Goal: Task Accomplishment & Management: Manage account settings

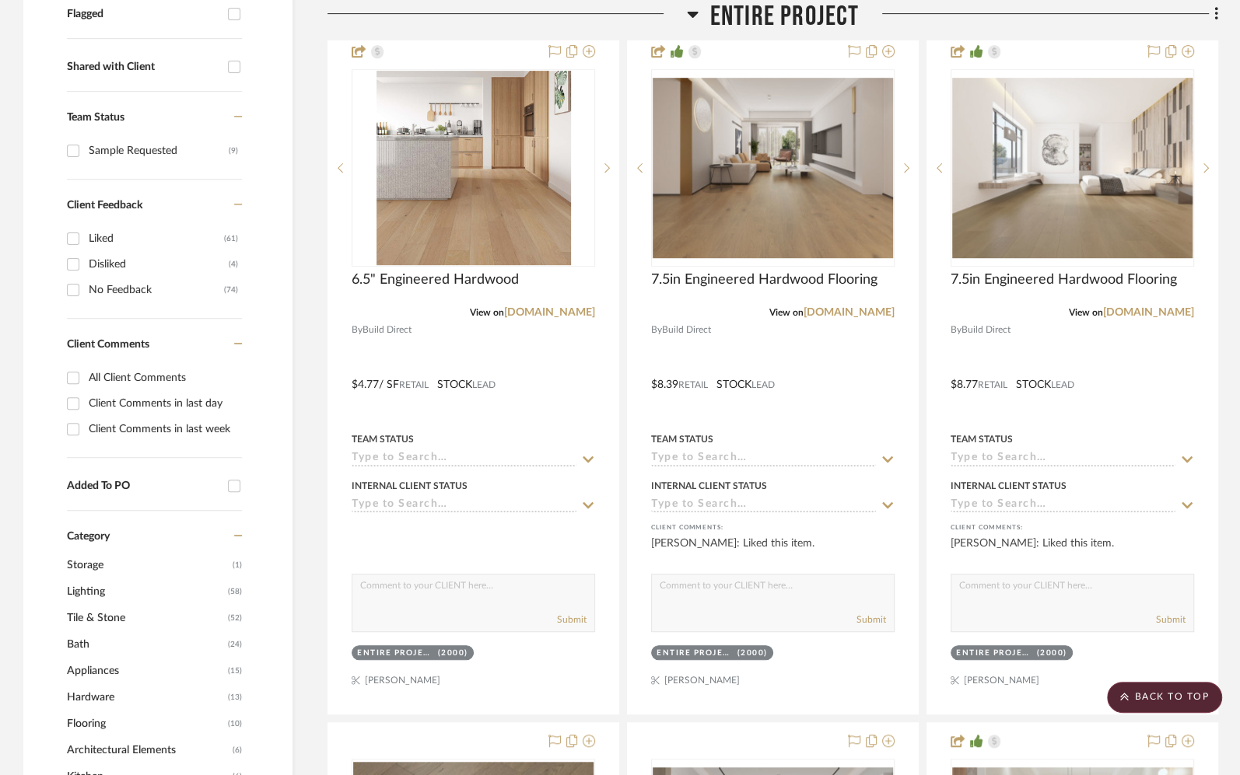
click at [772, 25] on span "Entire Project" at bounding box center [784, 16] width 149 height 33
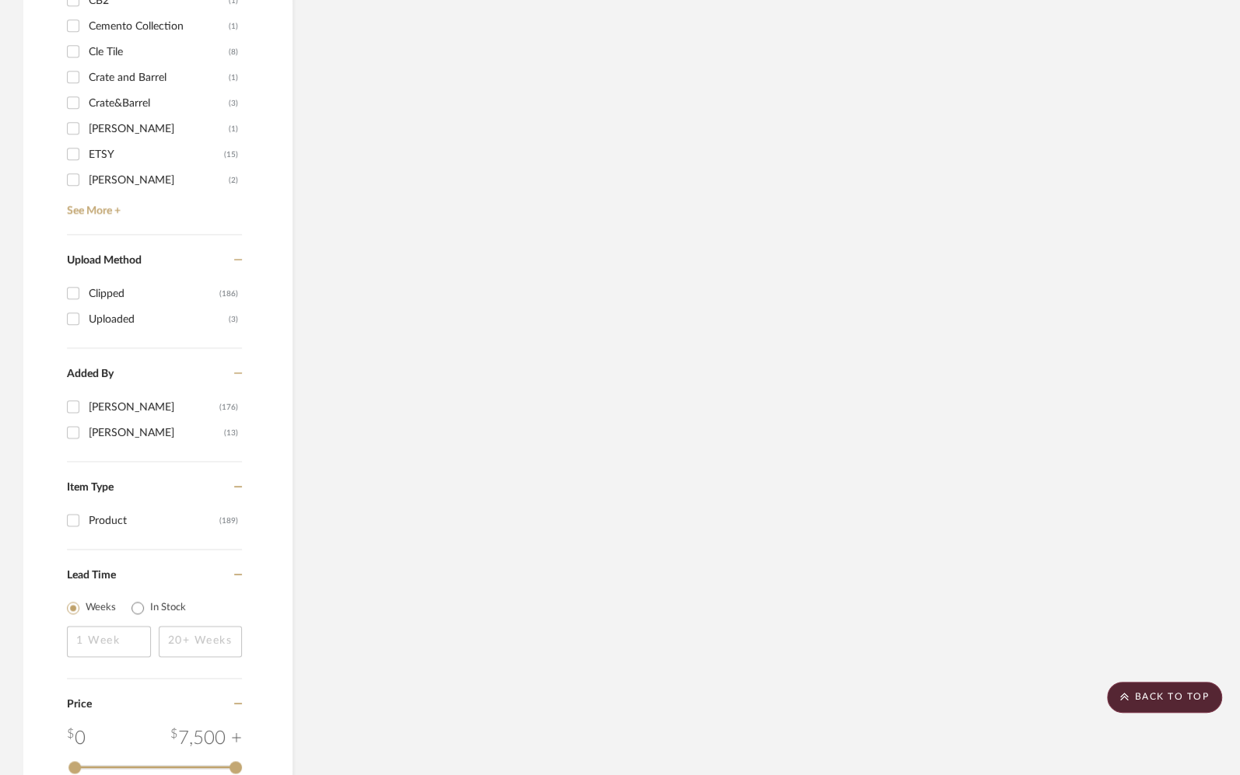
scroll to position [1289, 0]
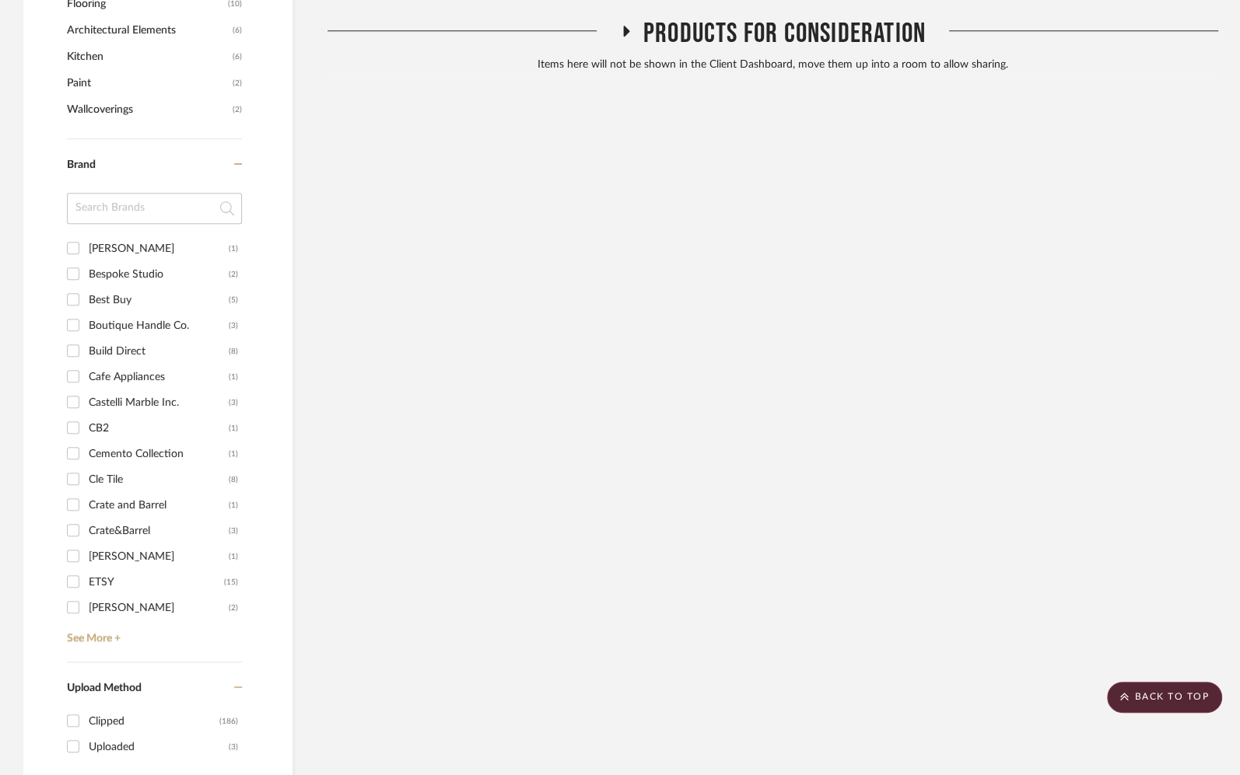
click at [747, 31] on span "Products For Consideration" at bounding box center [784, 33] width 282 height 33
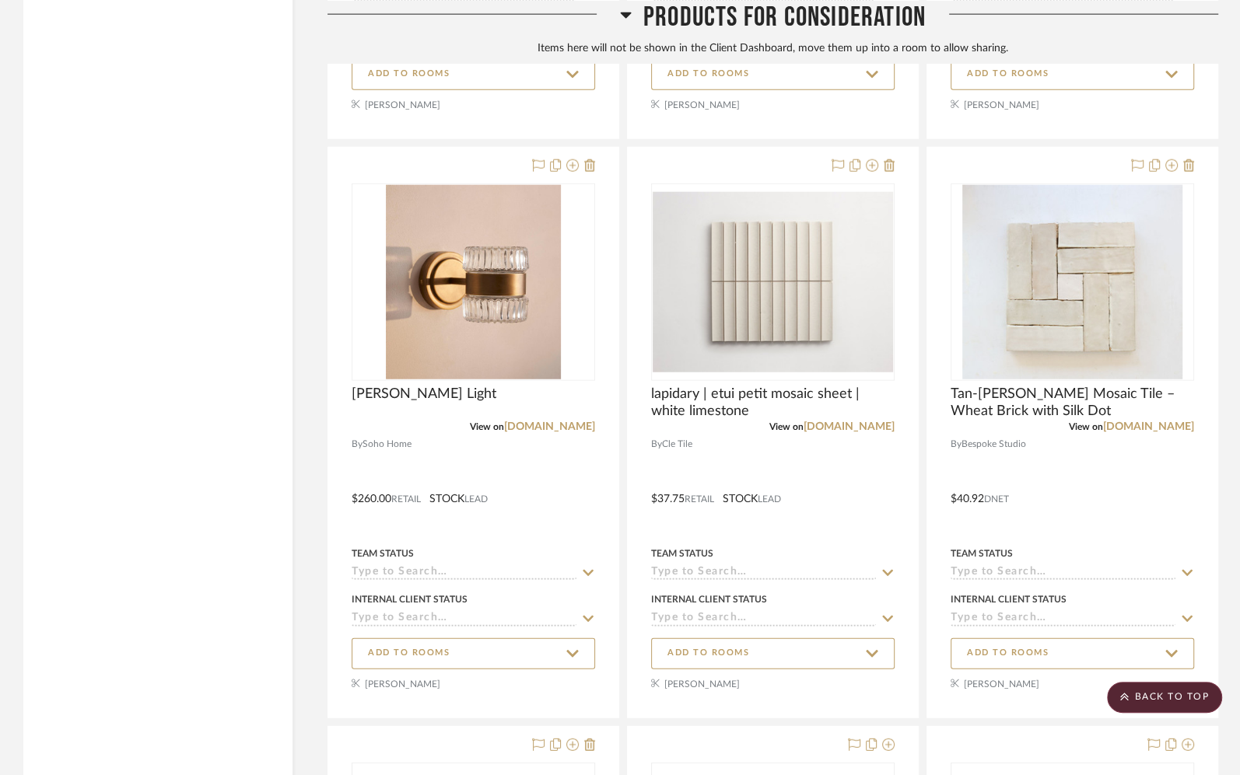
scroll to position [8231, 0]
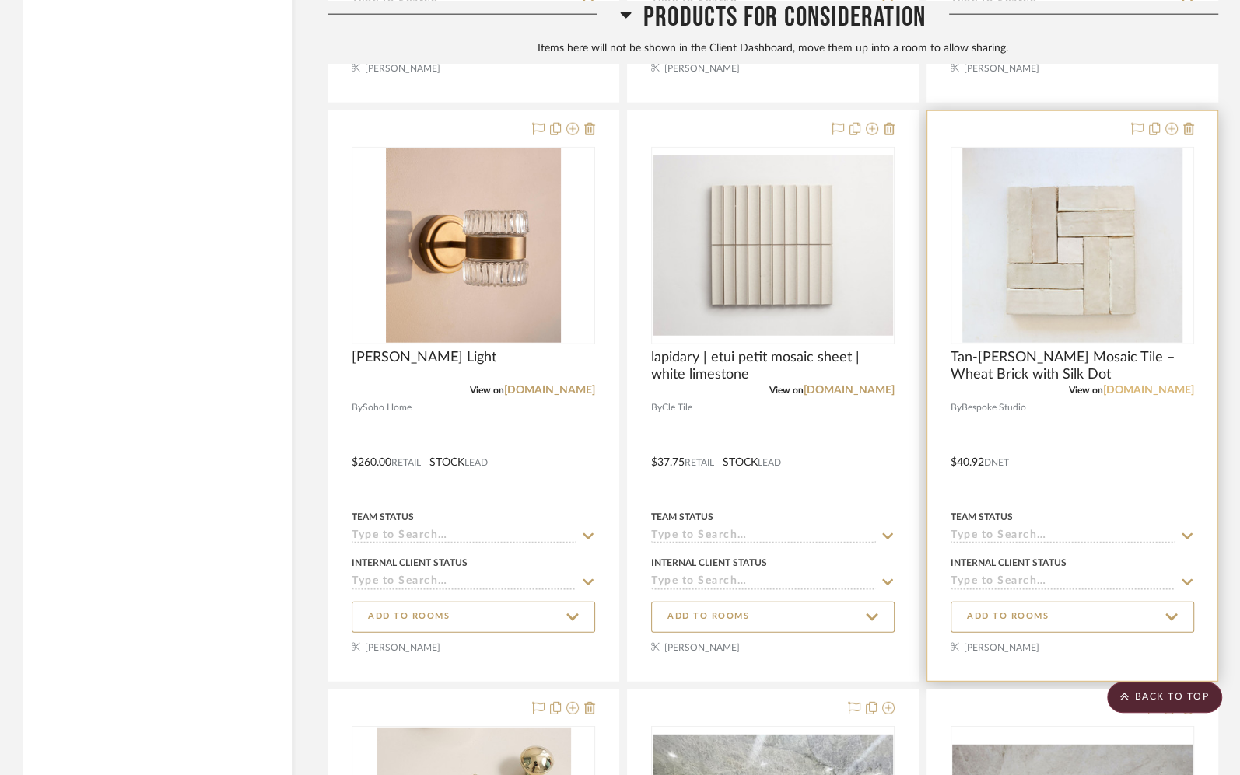
click at [1153, 387] on link "[DOMAIN_NAME]" at bounding box center [1148, 390] width 91 height 11
click at [1039, 623] on span "ADD TO ROOMS" at bounding box center [1008, 617] width 82 height 13
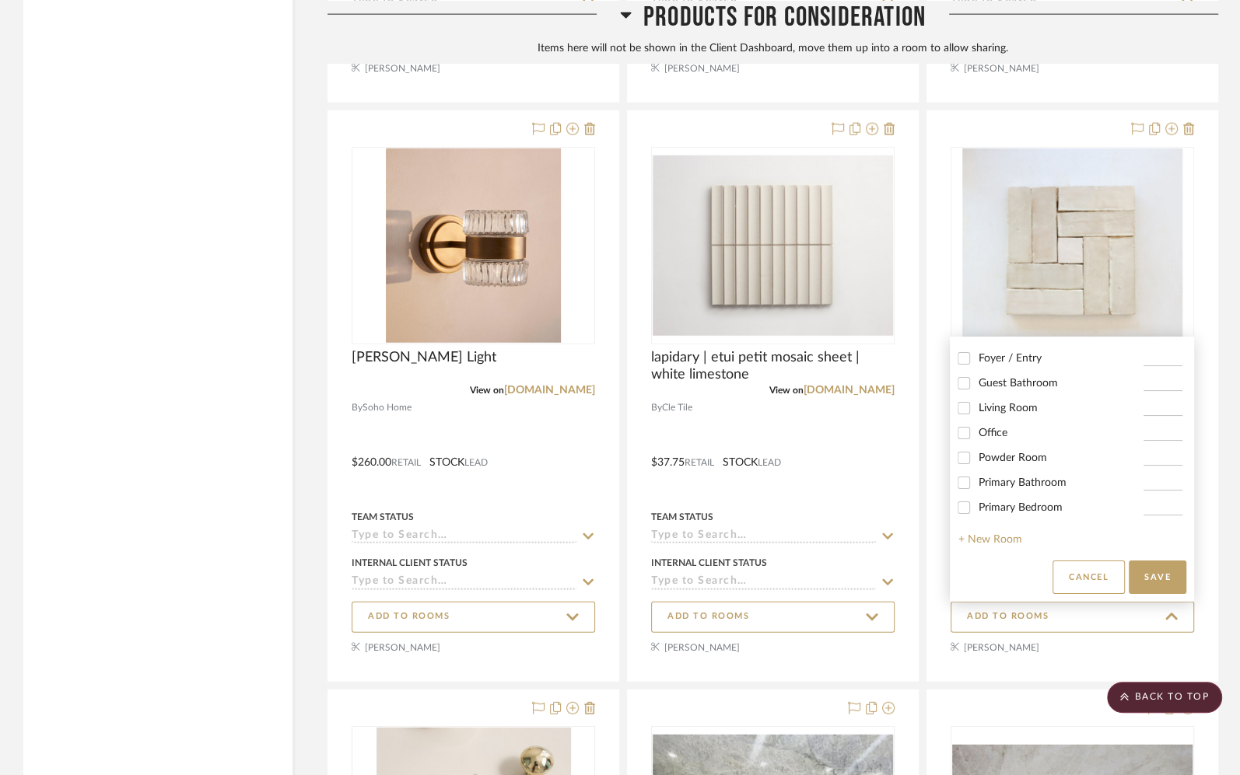
scroll to position [124, 0]
click at [1030, 488] on span "Primary Bathroom" at bounding box center [1022, 483] width 88 height 11
click at [976, 488] on input "Primary Bathroom" at bounding box center [963, 483] width 25 height 25
checkbox input "true"
type input "1"
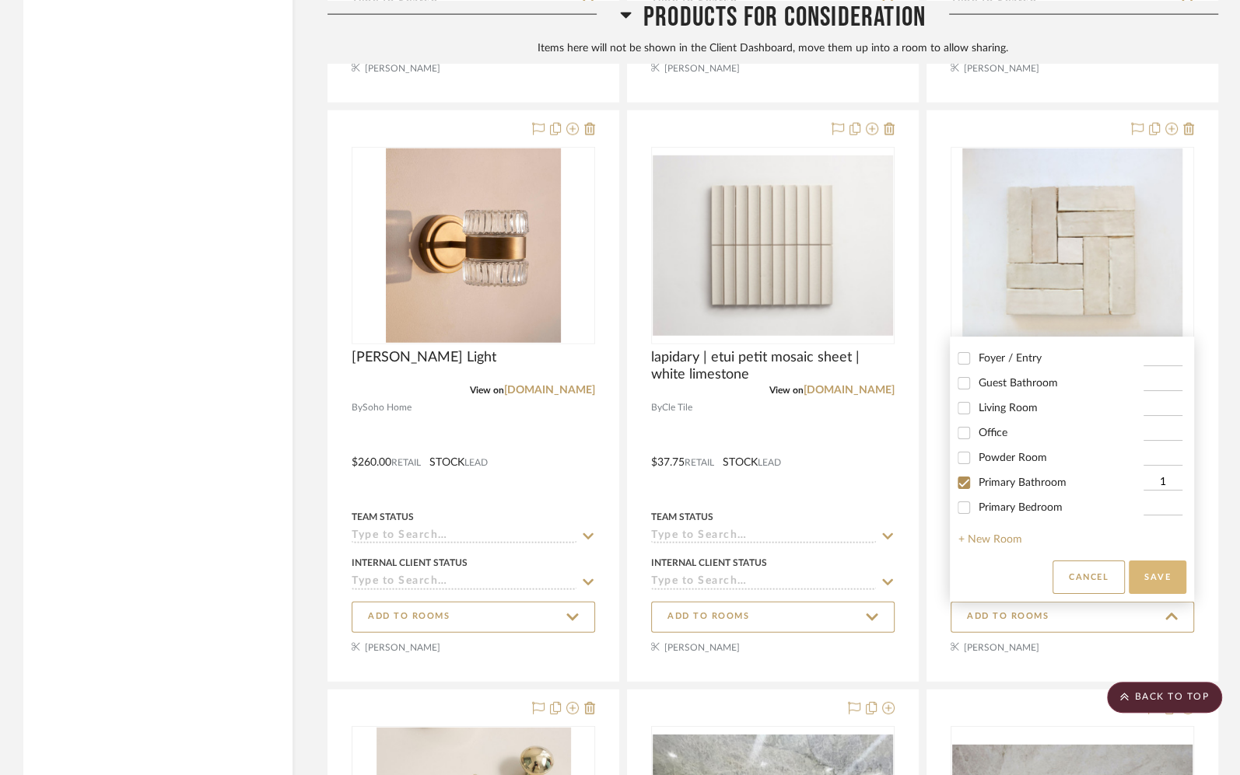
click at [1167, 583] on button "Save" at bounding box center [1157, 577] width 58 height 33
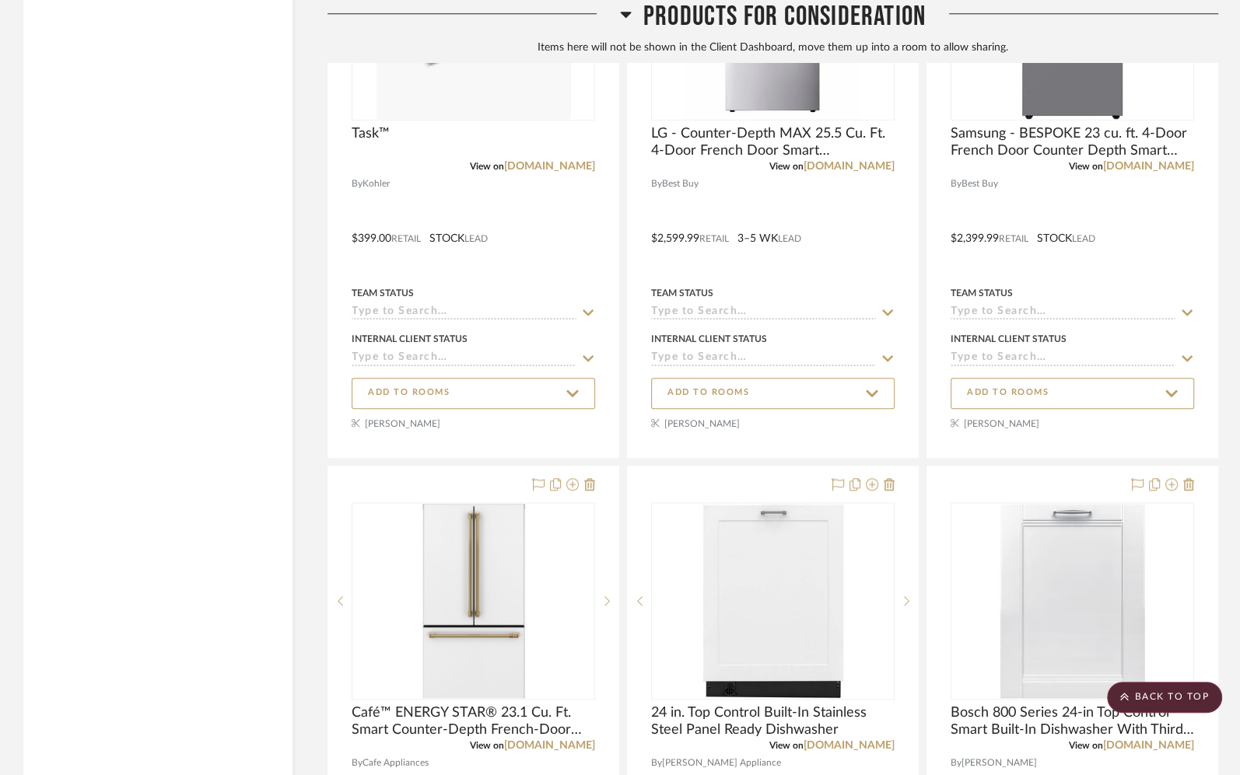
scroll to position [6135, 0]
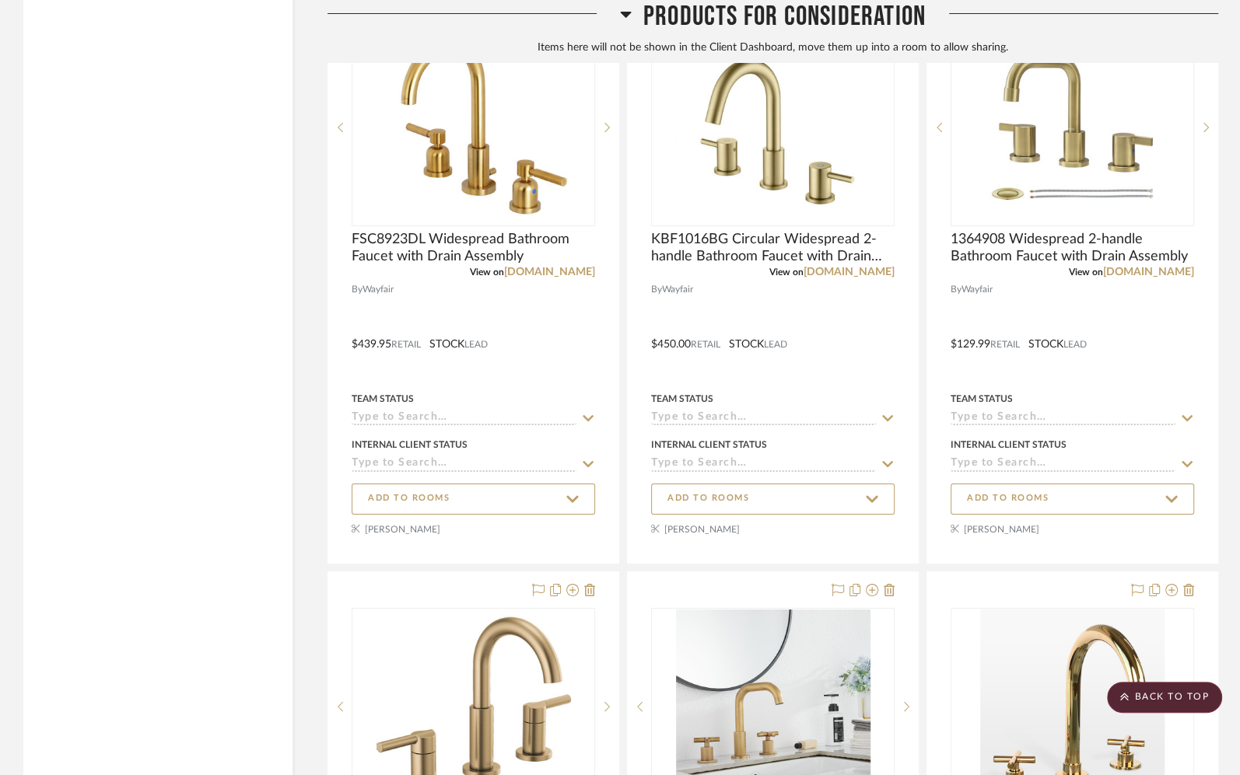
click at [873, 4] on span "Products For Consideration" at bounding box center [784, 16] width 282 height 33
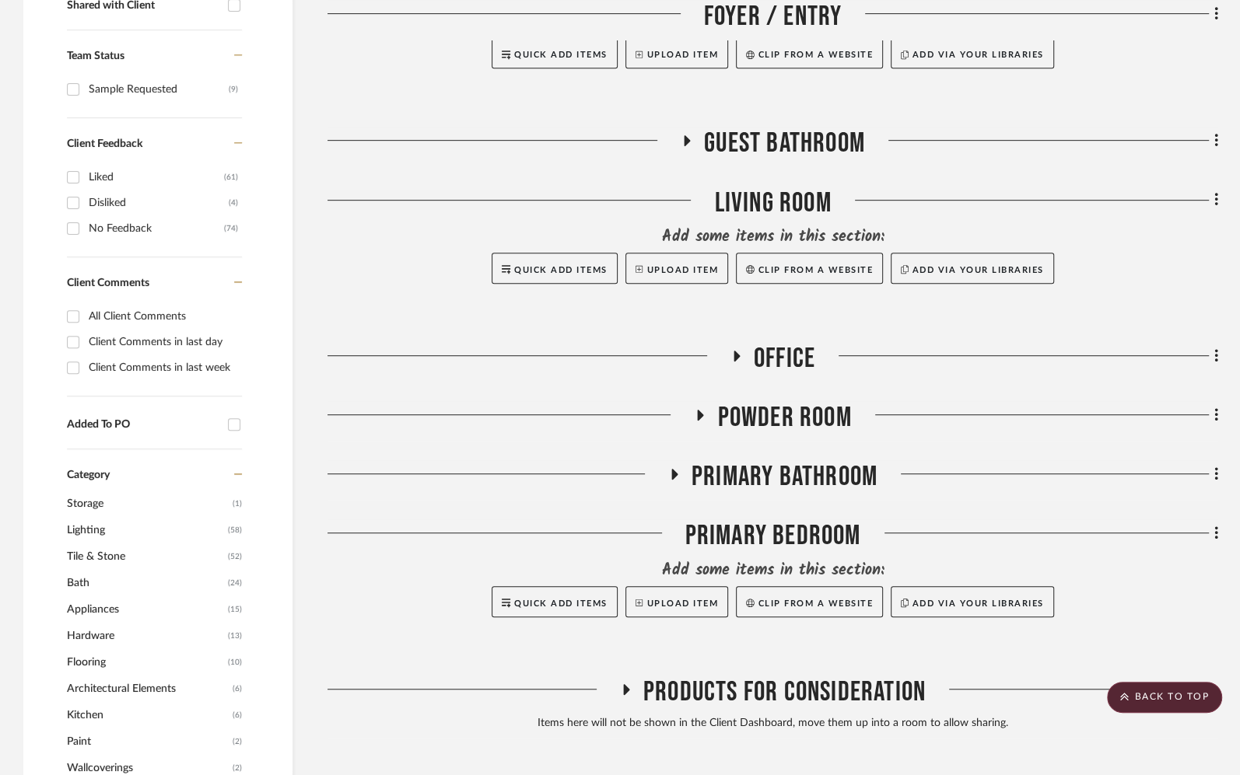
scroll to position [642, 0]
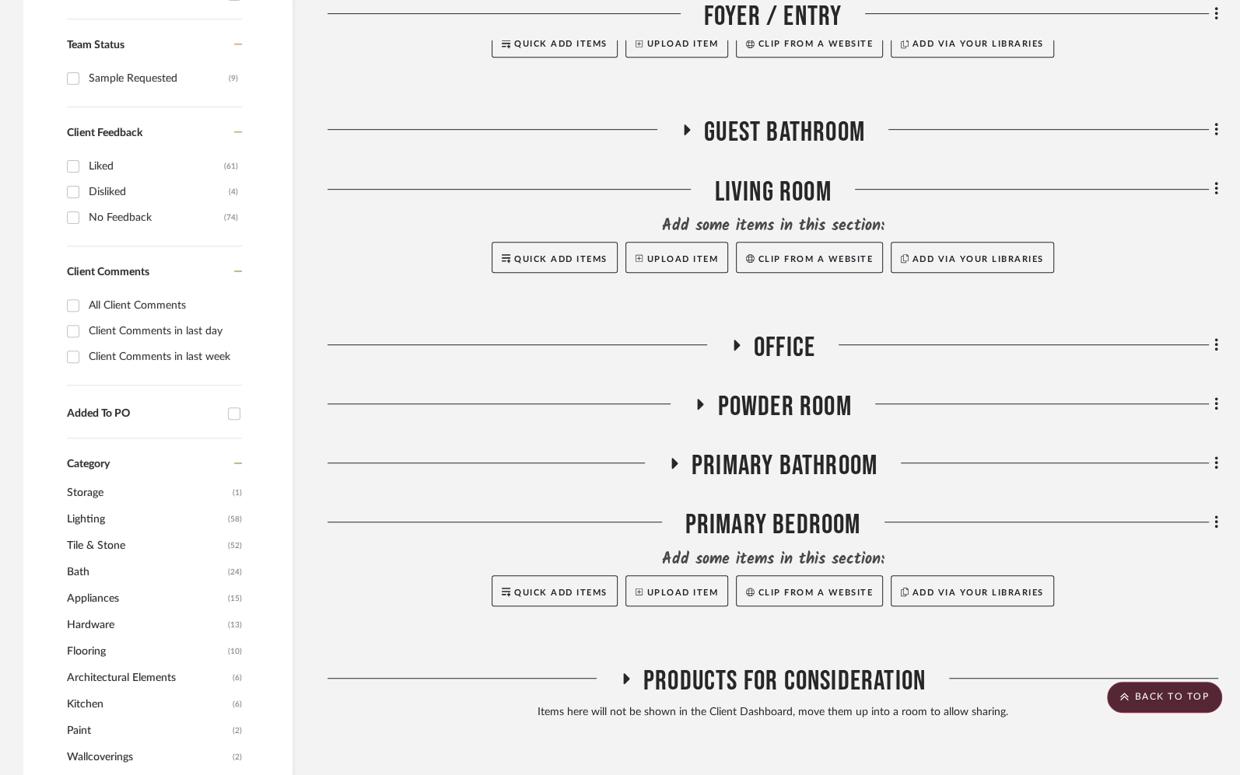
click at [809, 446] on div "Kitchen Mud Room Breakfast Room Entire Project Foyer / Entry Add some items in …" at bounding box center [772, 225] width 891 height 1003
click at [807, 460] on span "Primary Bathroom" at bounding box center [784, 466] width 186 height 33
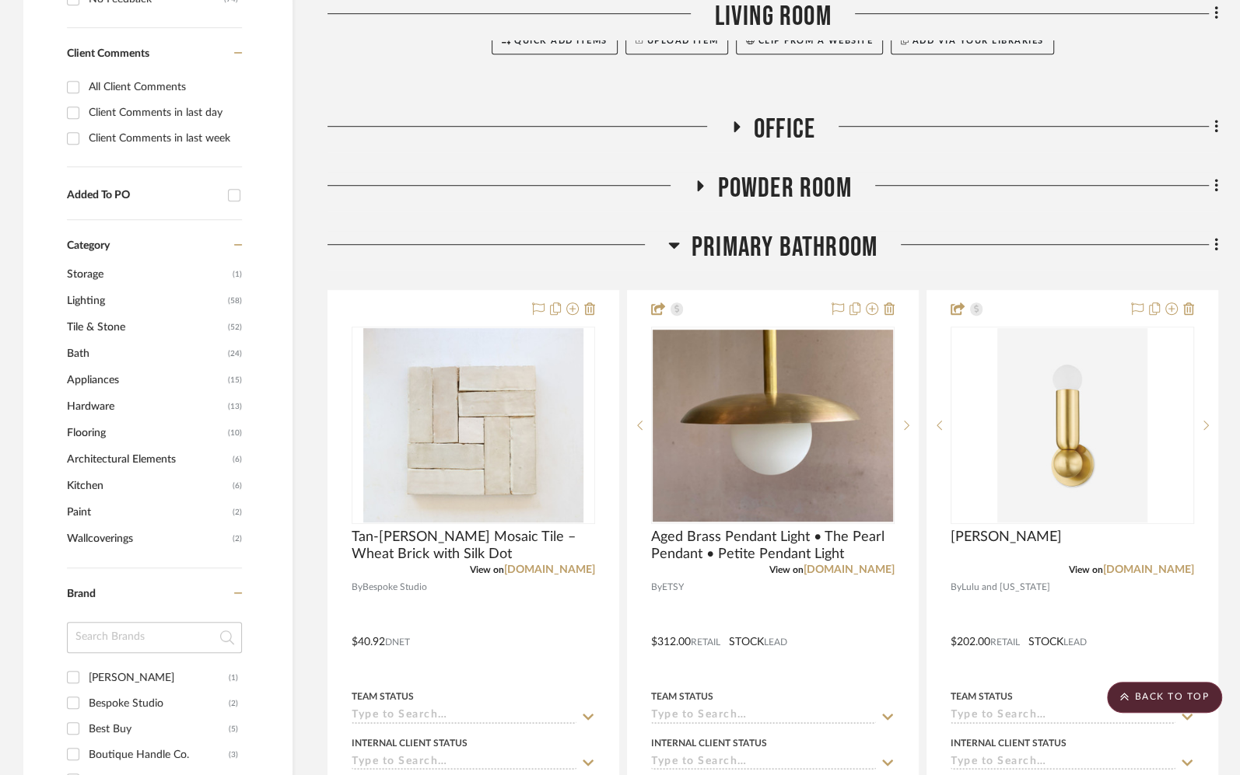
scroll to position [1025, 0]
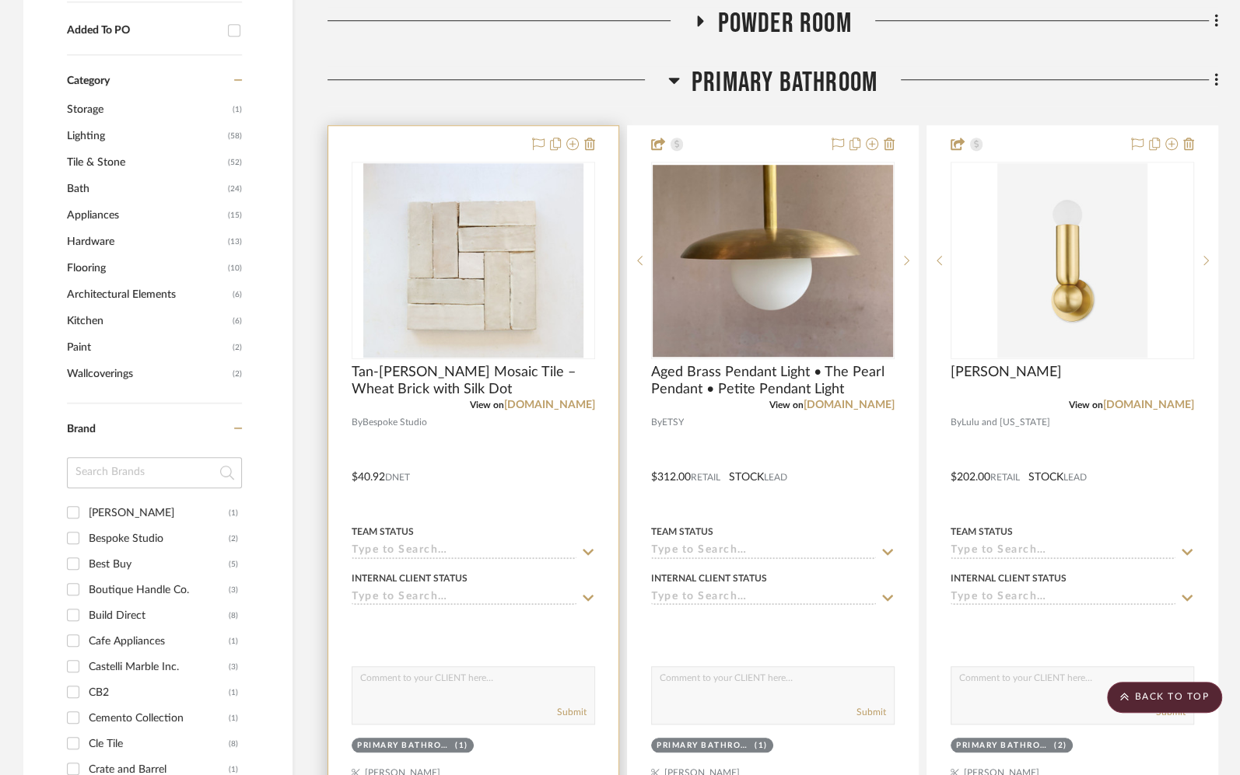
click at [517, 506] on div at bounding box center [473, 466] width 290 height 681
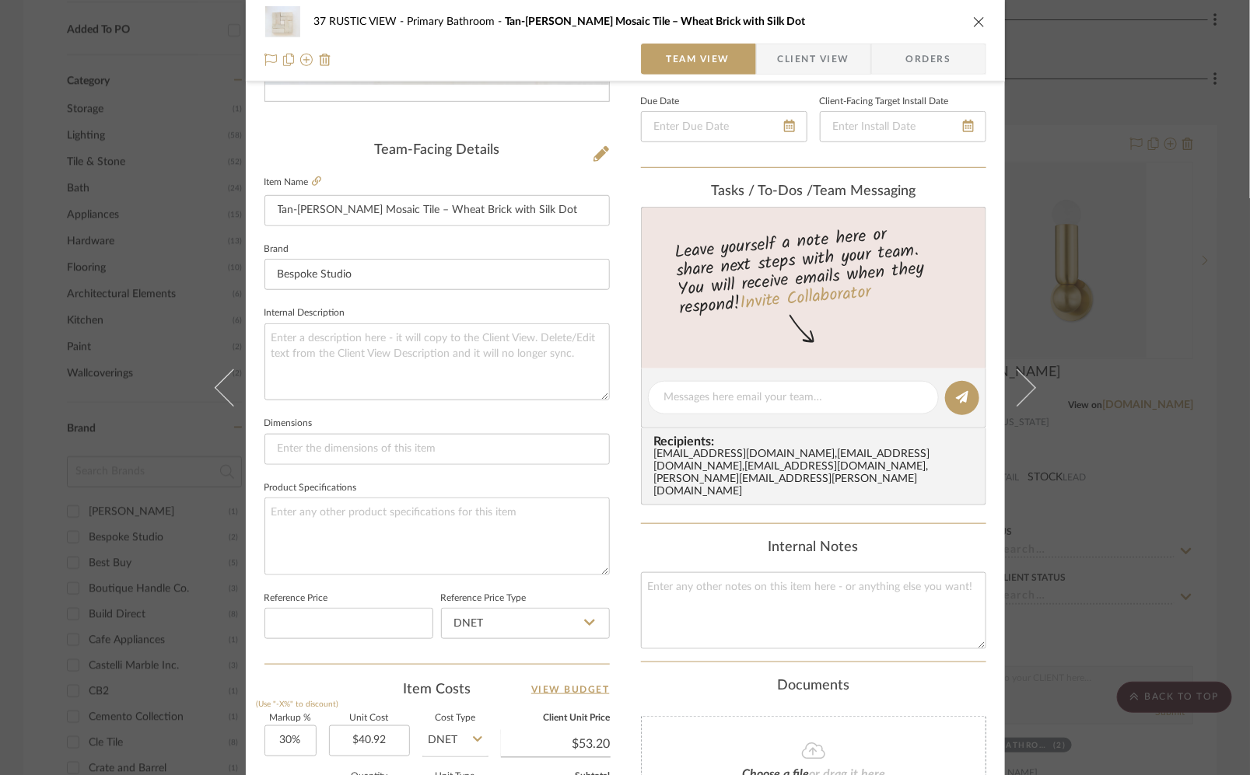
scroll to position [510, 0]
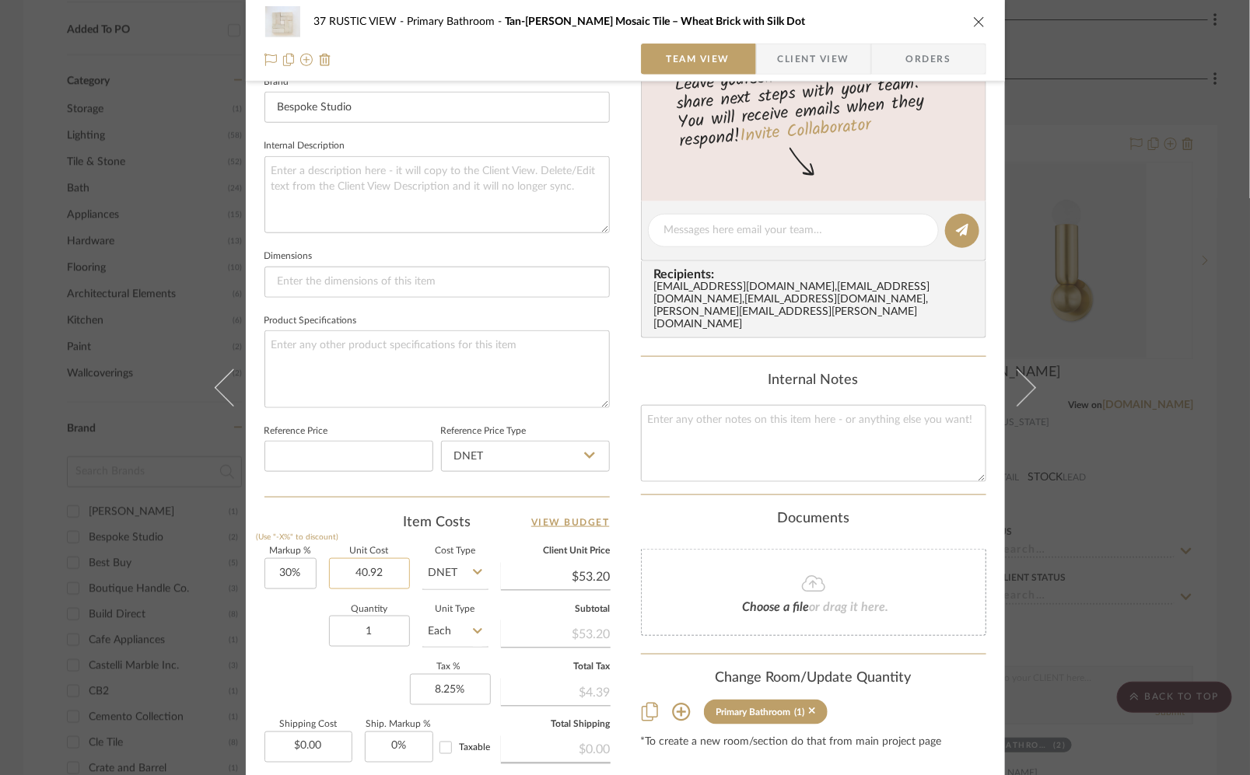
click at [377, 572] on input "40.92" at bounding box center [369, 573] width 81 height 31
type input "$42.86"
click at [299, 615] on div "Quantity 1 Unit Type Each" at bounding box center [376, 633] width 224 height 55
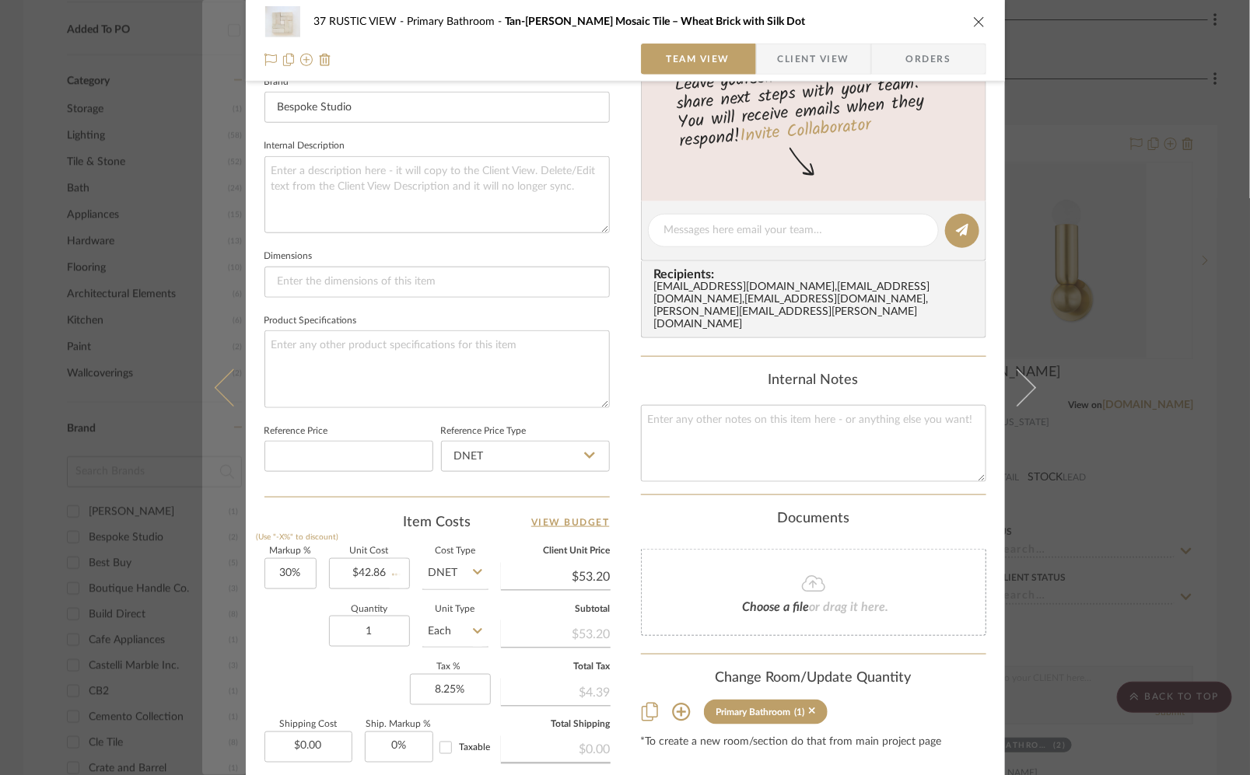
type input "$55.72"
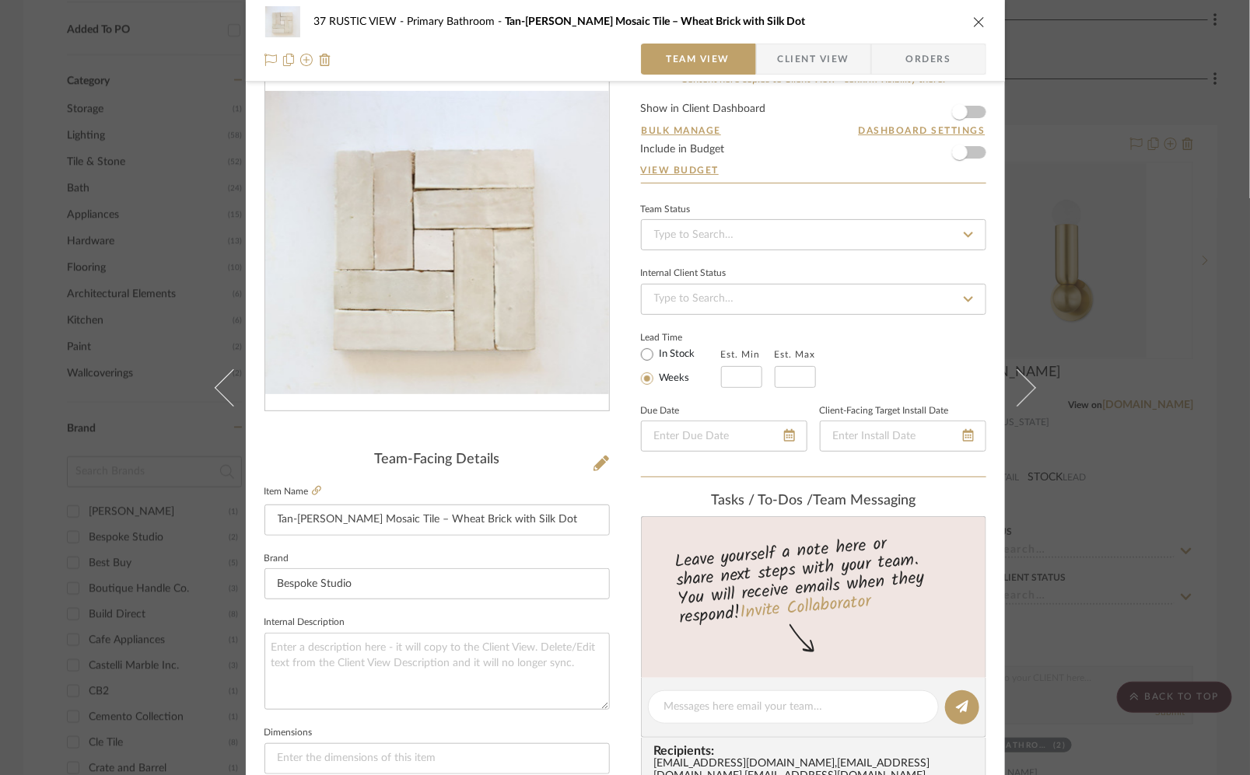
scroll to position [0, 0]
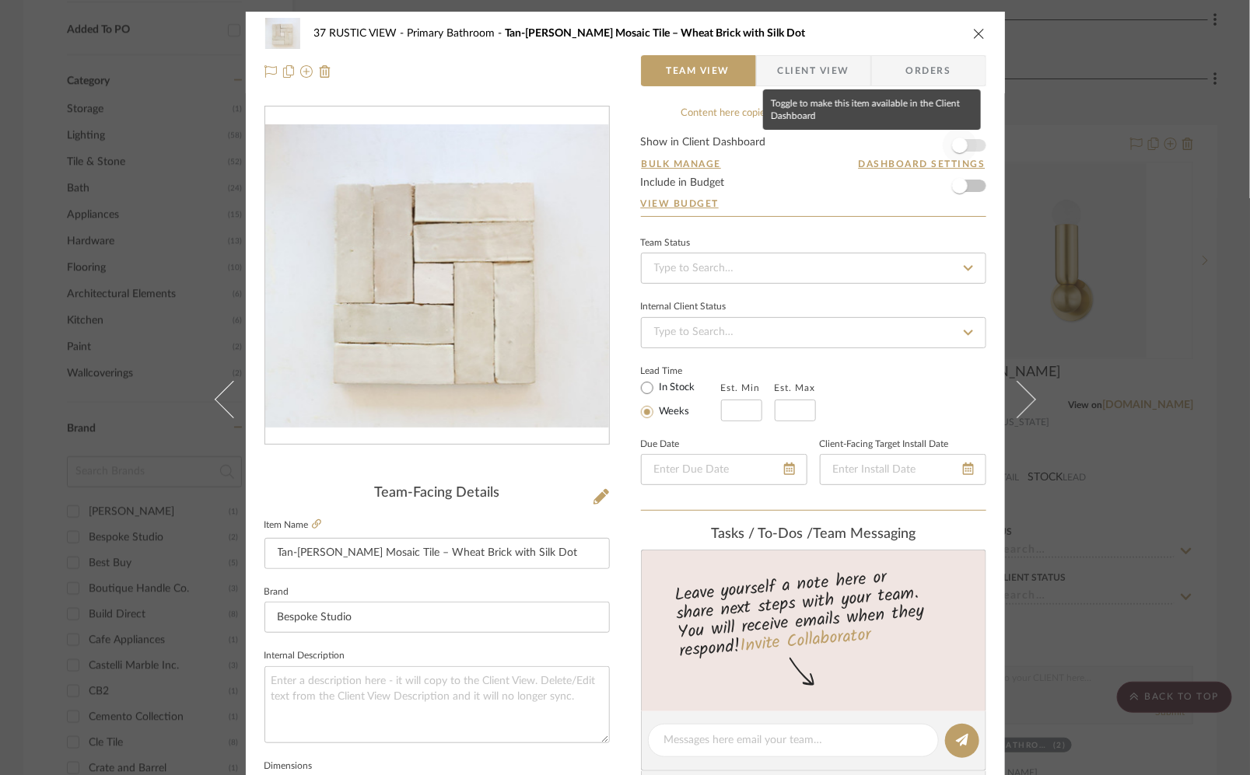
click at [958, 145] on span "button" at bounding box center [960, 146] width 16 height 16
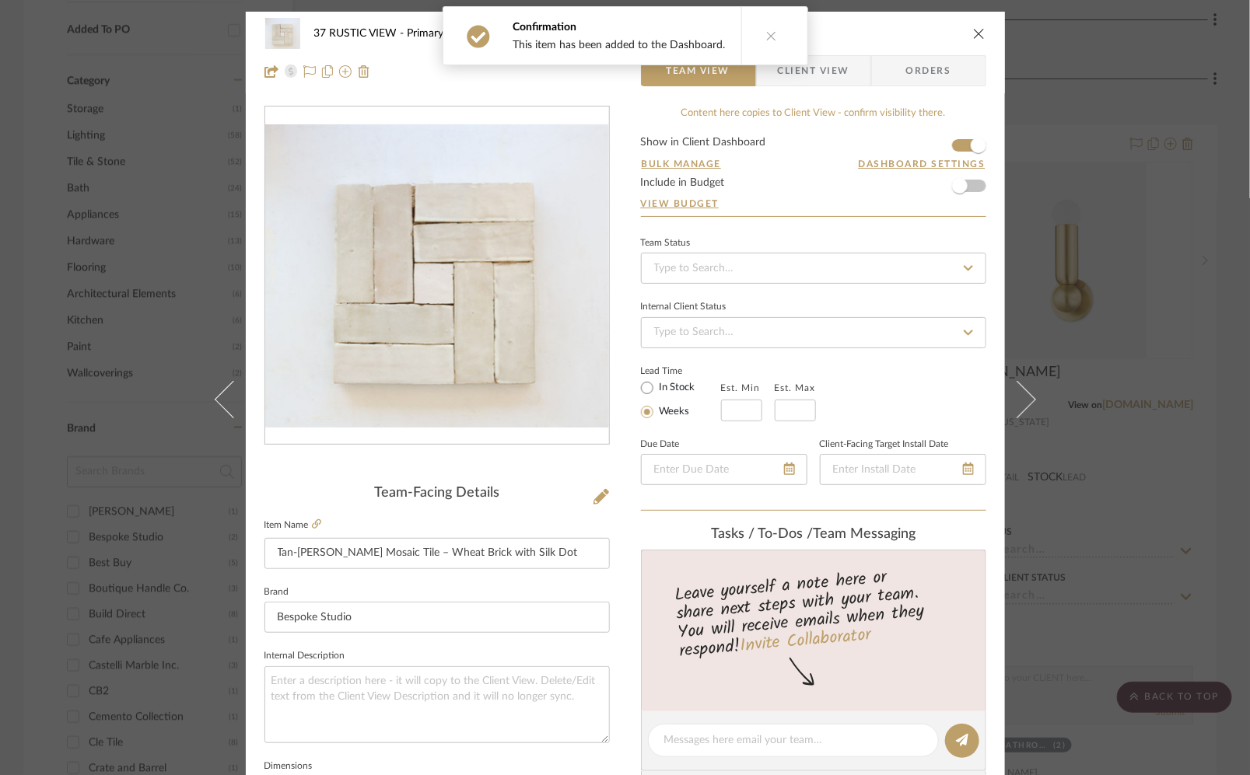
click at [974, 24] on div "37 RUSTIC VIEW Primary Bathroom Tan-Tan Zellige Mosaic Tile – Wheat Brick with …" at bounding box center [625, 33] width 722 height 31
click at [979, 31] on icon "close" at bounding box center [979, 33] width 12 height 12
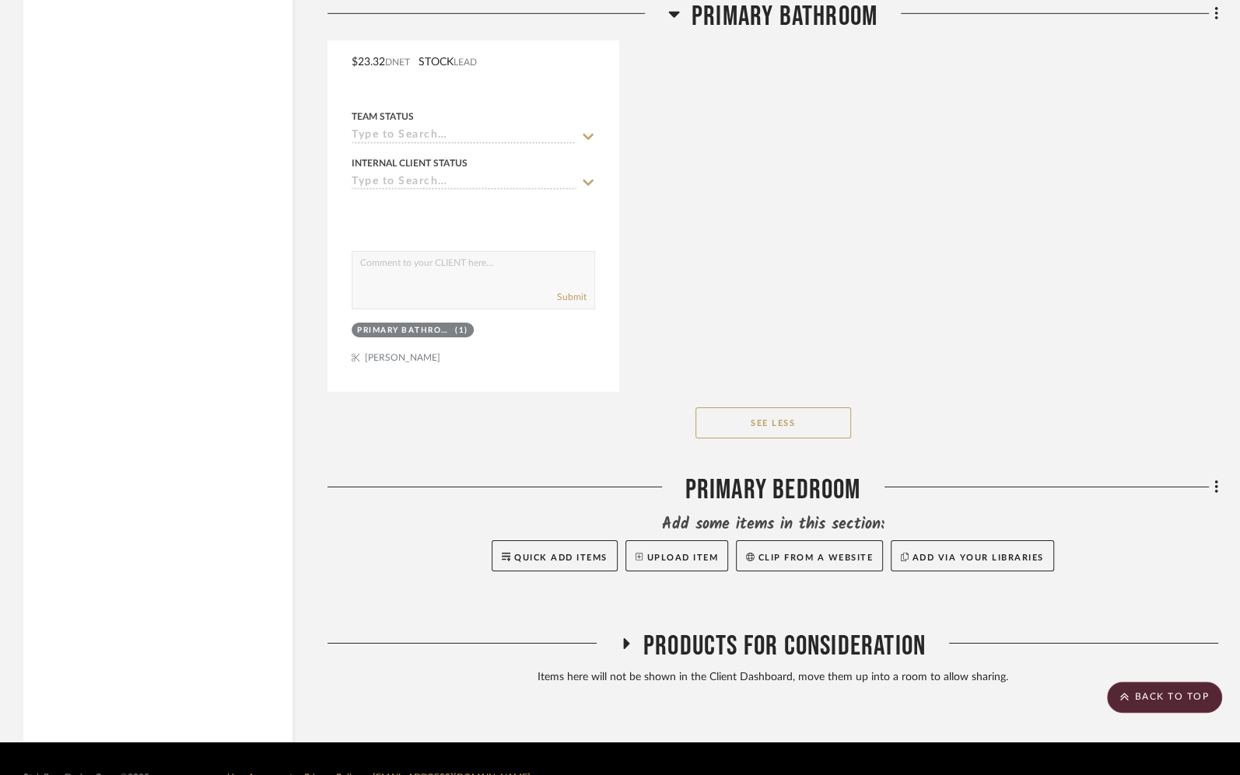
scroll to position [9046, 0]
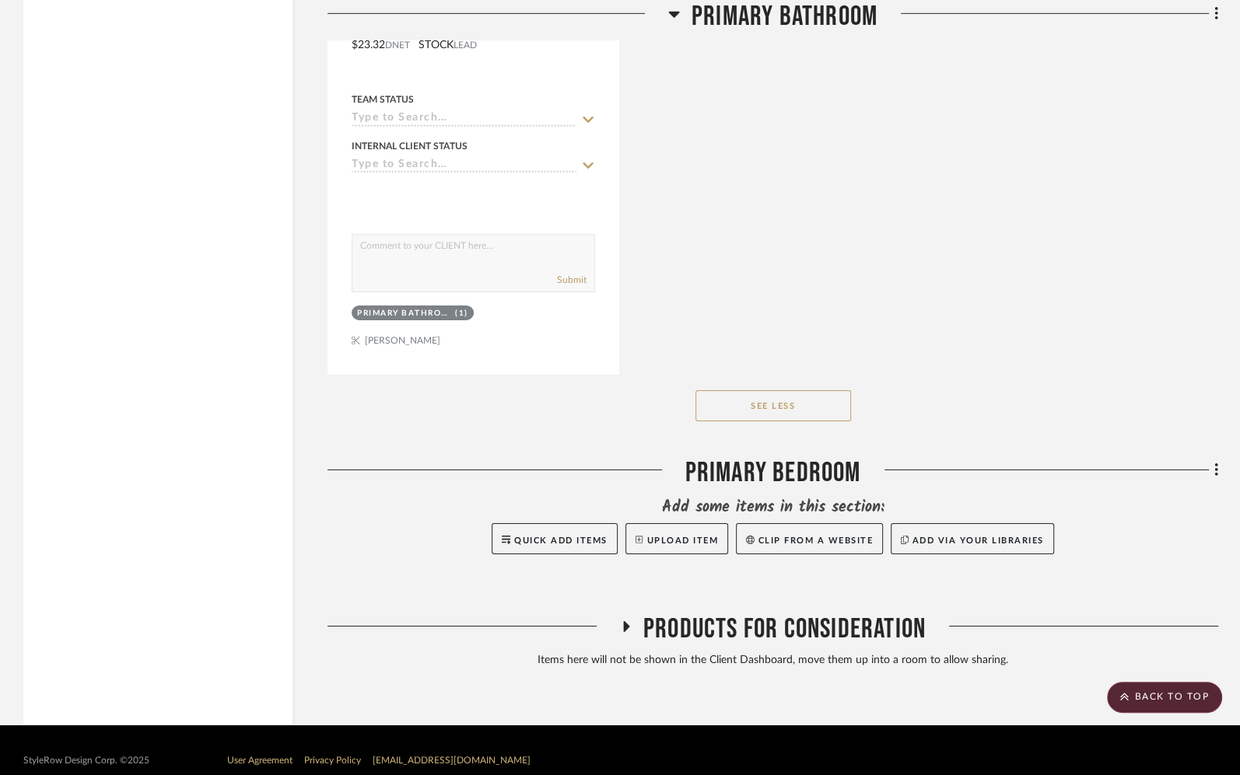
click at [718, 613] on span "Products For Consideration" at bounding box center [784, 629] width 282 height 33
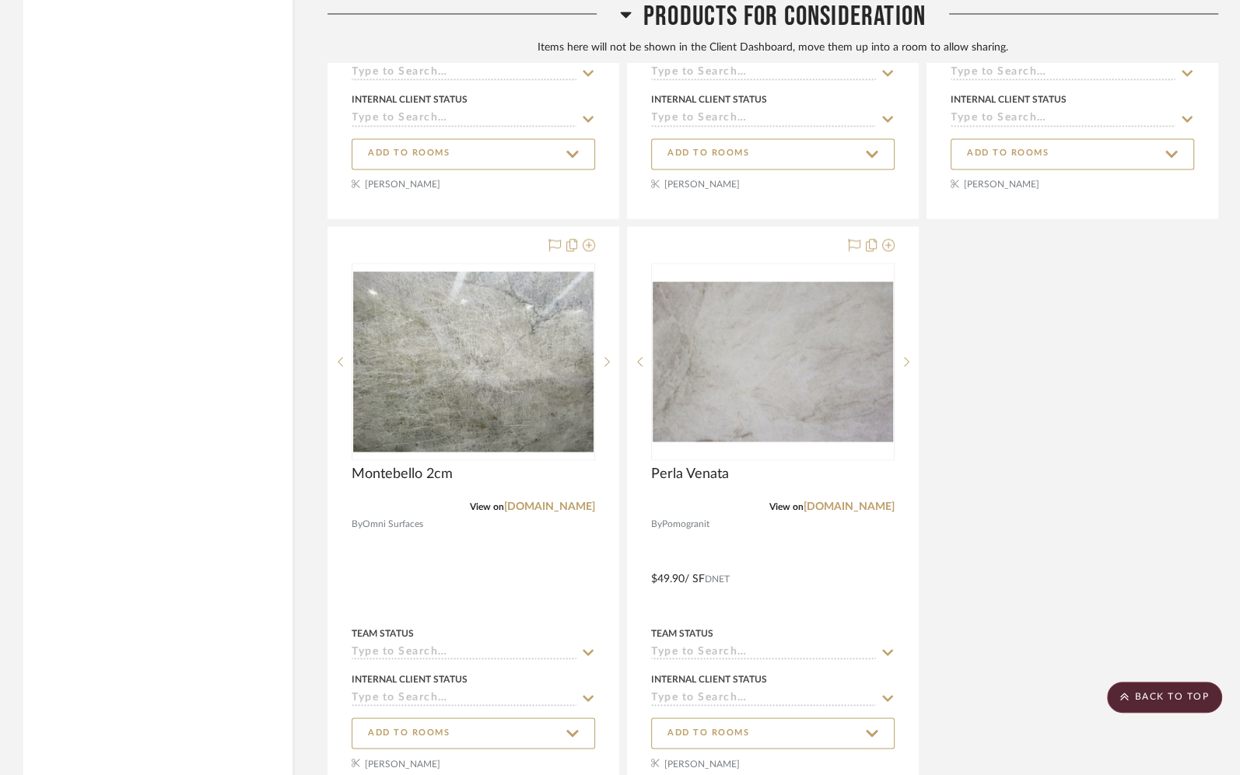
scroll to position [17214, 0]
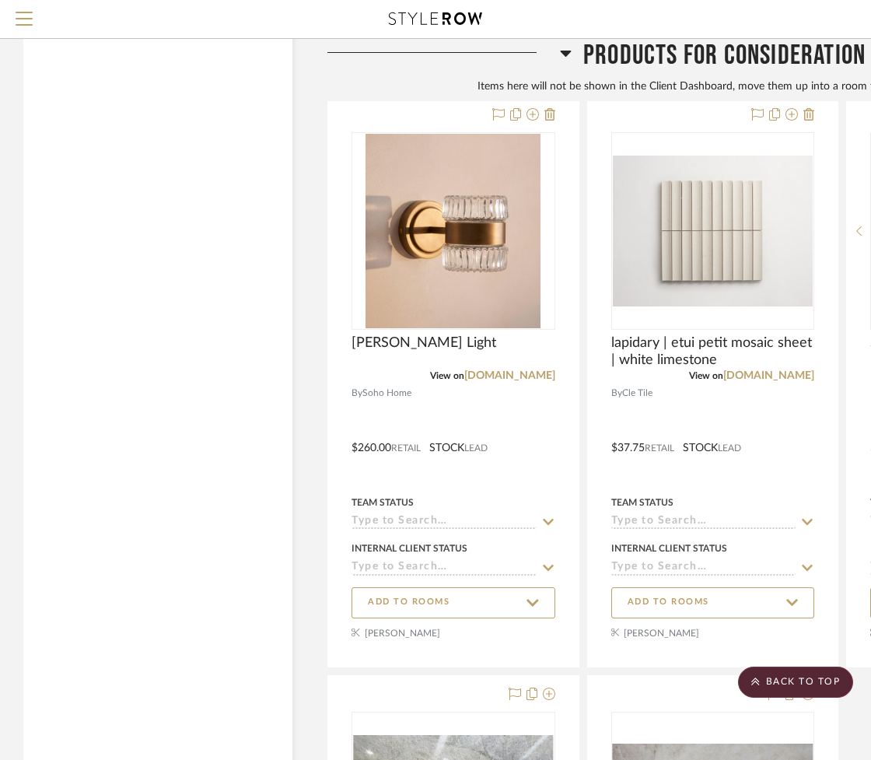
click at [717, 65] on span "Products For Consideration" at bounding box center [724, 55] width 282 height 33
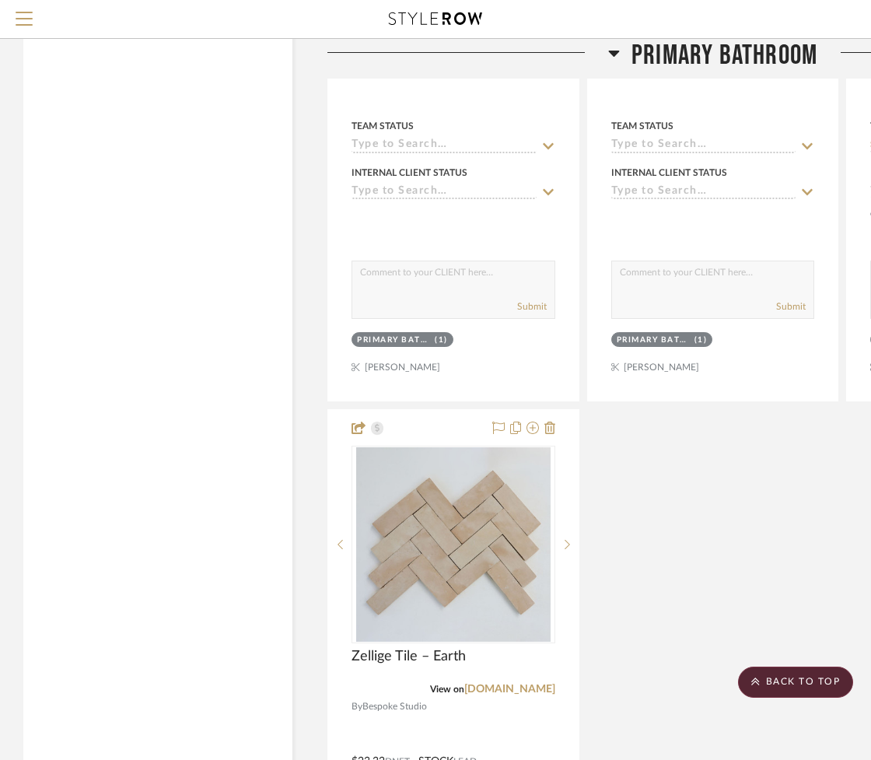
click at [681, 53] on span "Primary Bathroom" at bounding box center [725, 55] width 186 height 33
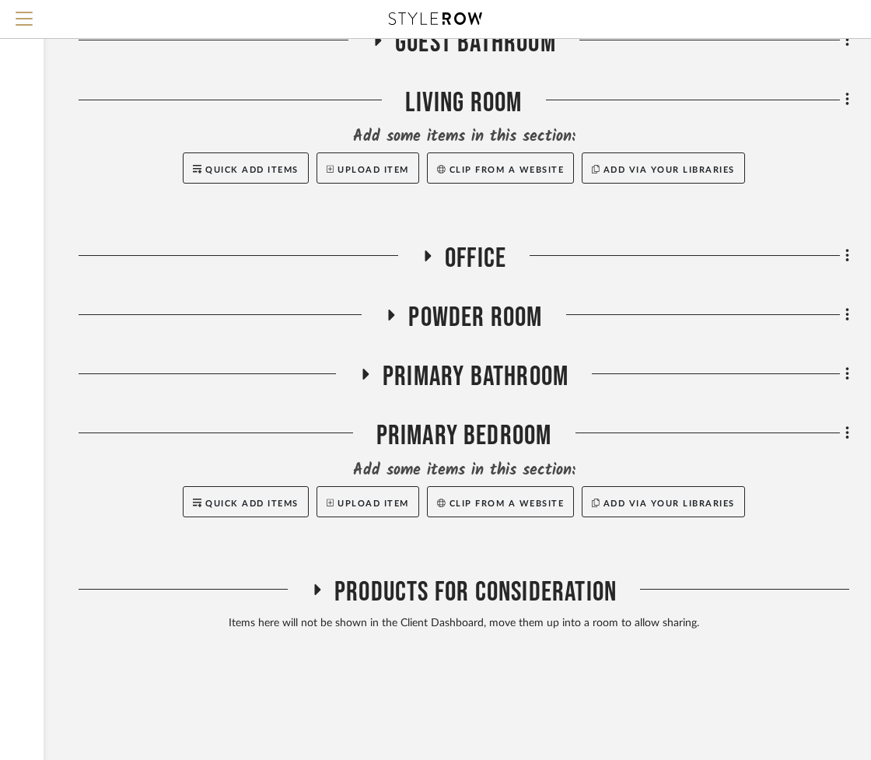
scroll to position [674, 249]
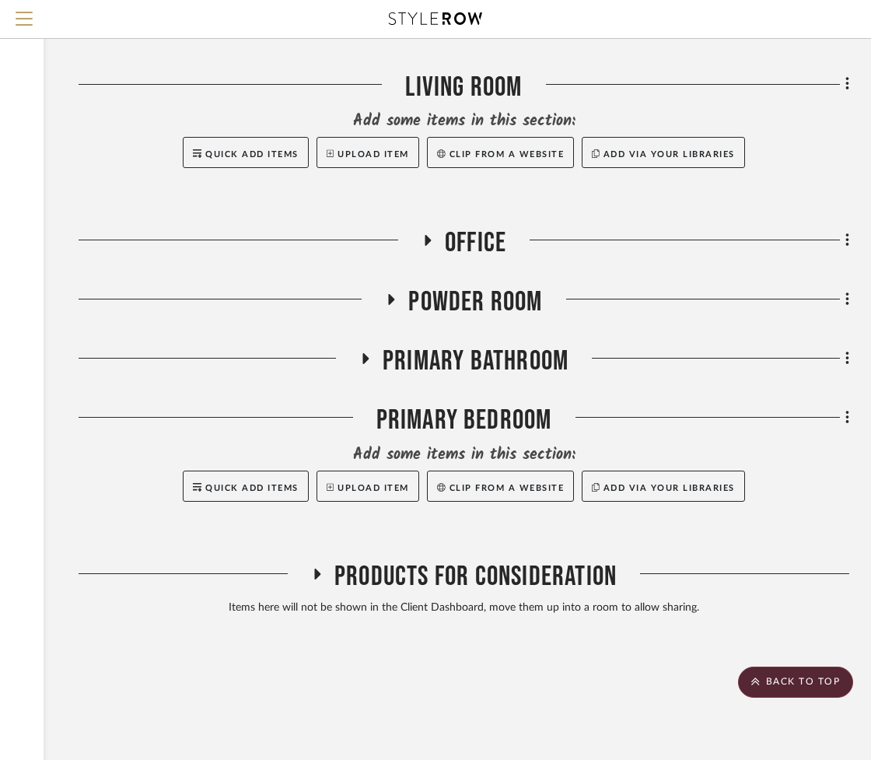
click at [435, 361] on span "Primary Bathroom" at bounding box center [476, 361] width 186 height 33
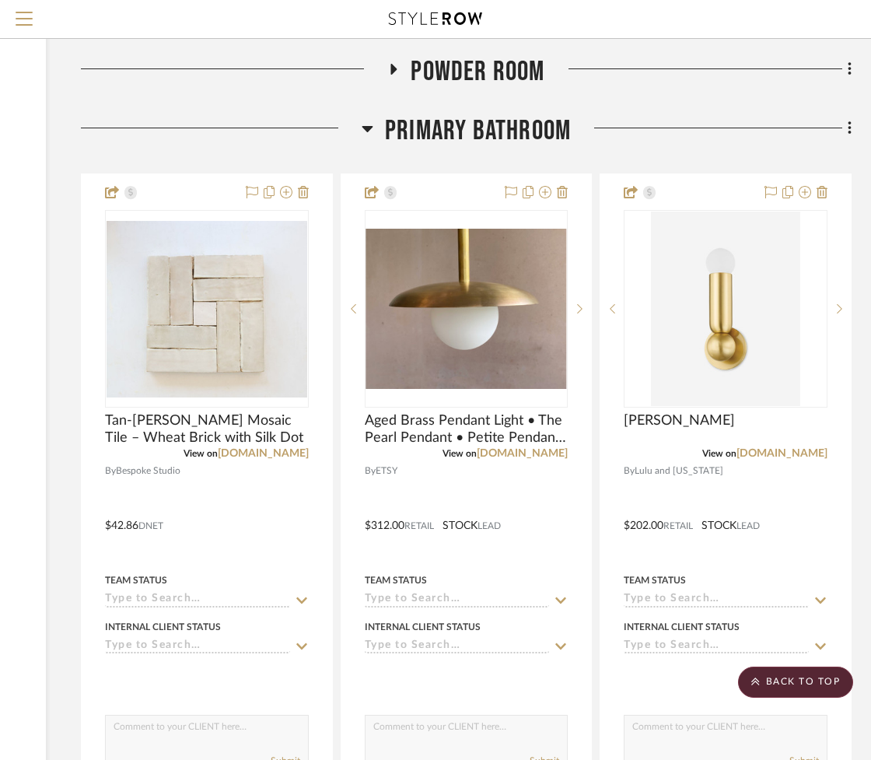
scroll to position [907, 247]
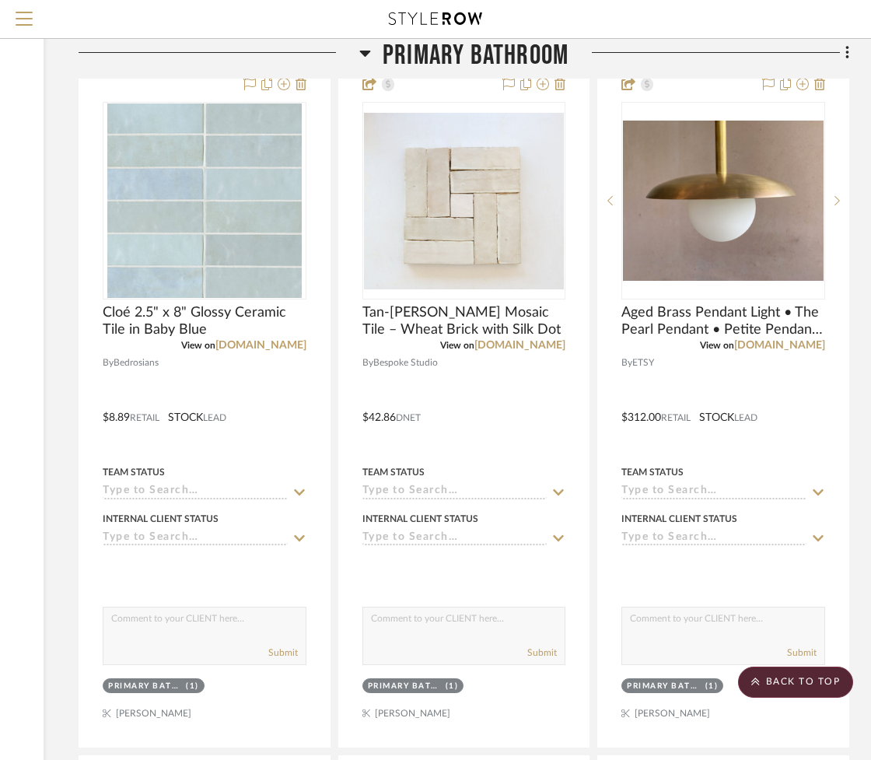
scroll to position [811, 249]
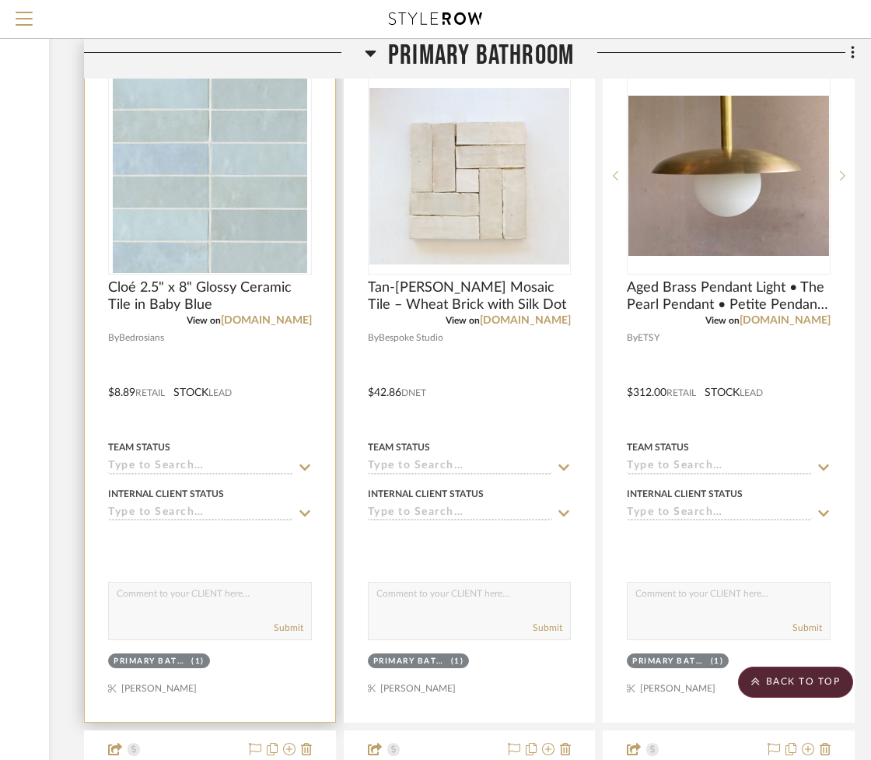
click at [236, 681] on div at bounding box center [210, 381] width 250 height 681
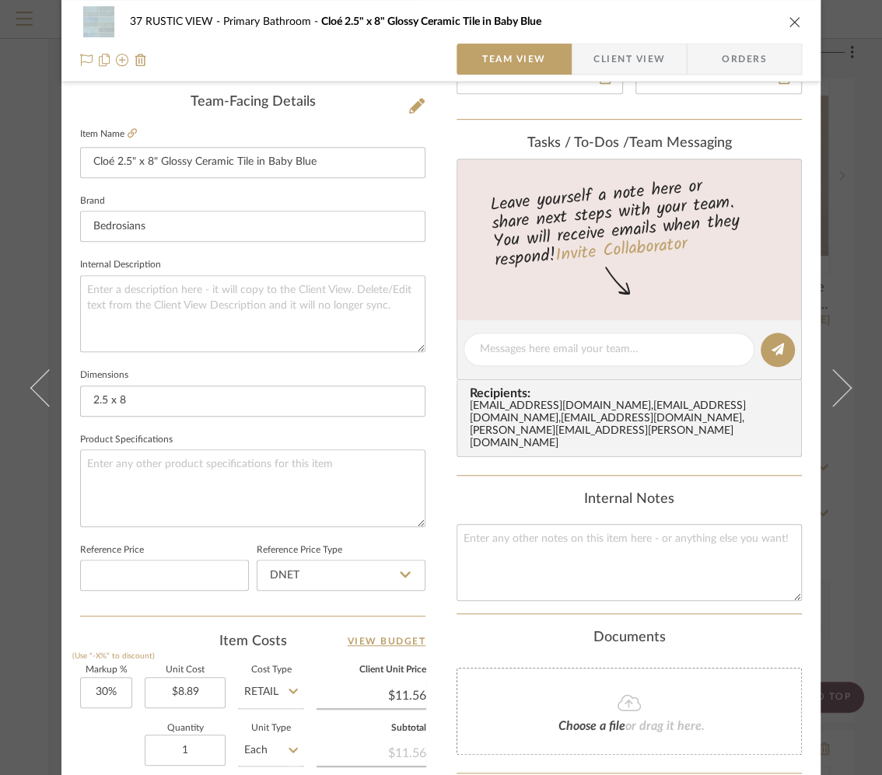
scroll to position [669, 0]
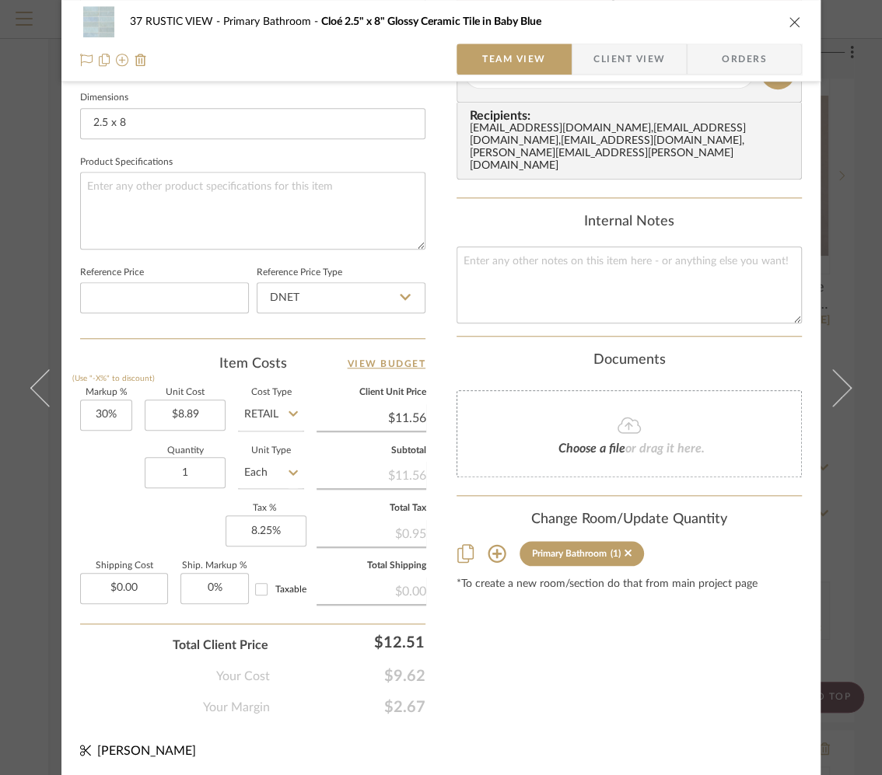
click at [492, 544] on icon at bounding box center [497, 553] width 19 height 19
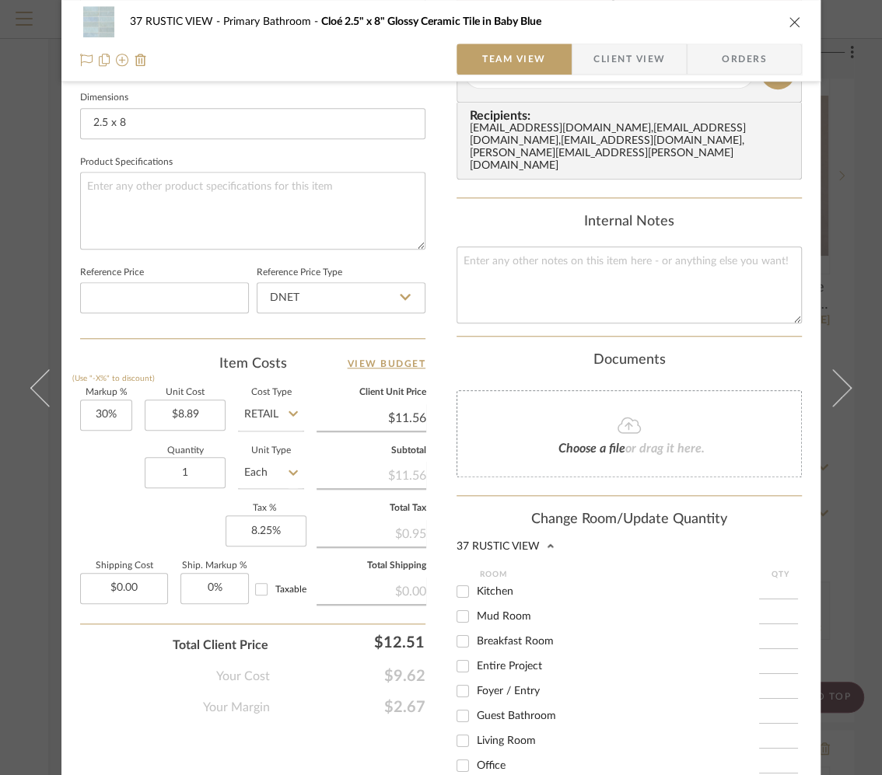
scroll to position [18, 0]
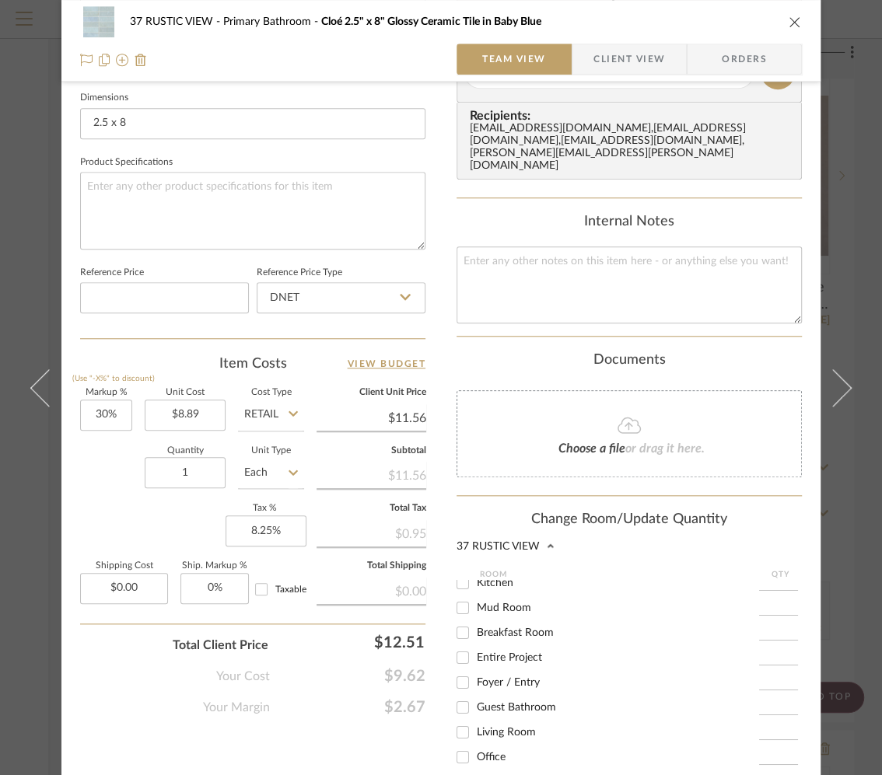
click at [465, 695] on input "Guest Bathroom" at bounding box center [462, 707] width 25 height 25
checkbox input "true"
type input "1"
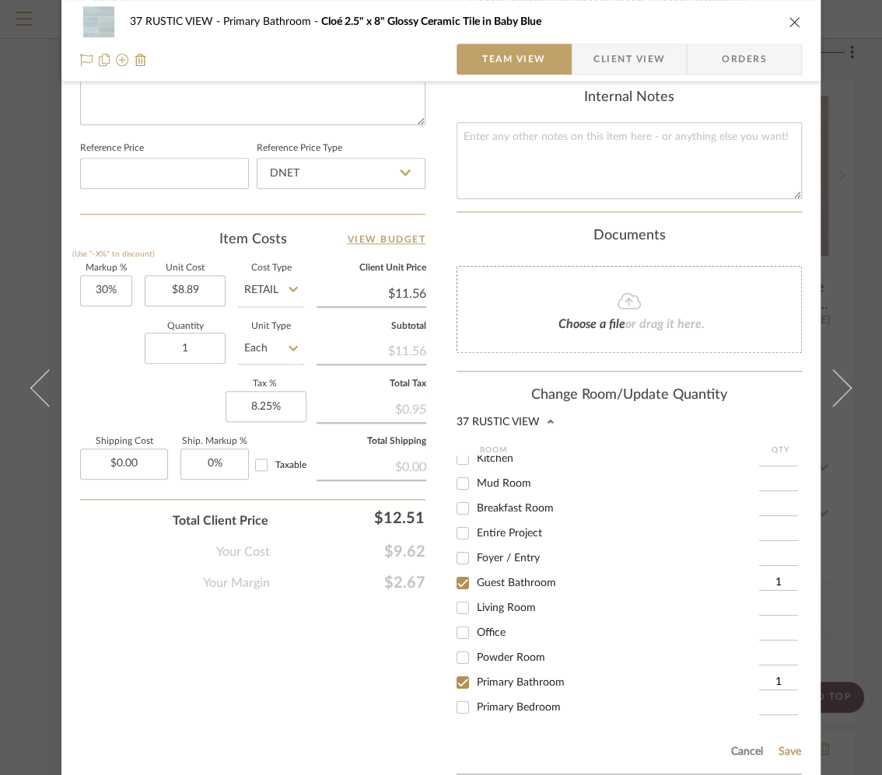
scroll to position [825, 0]
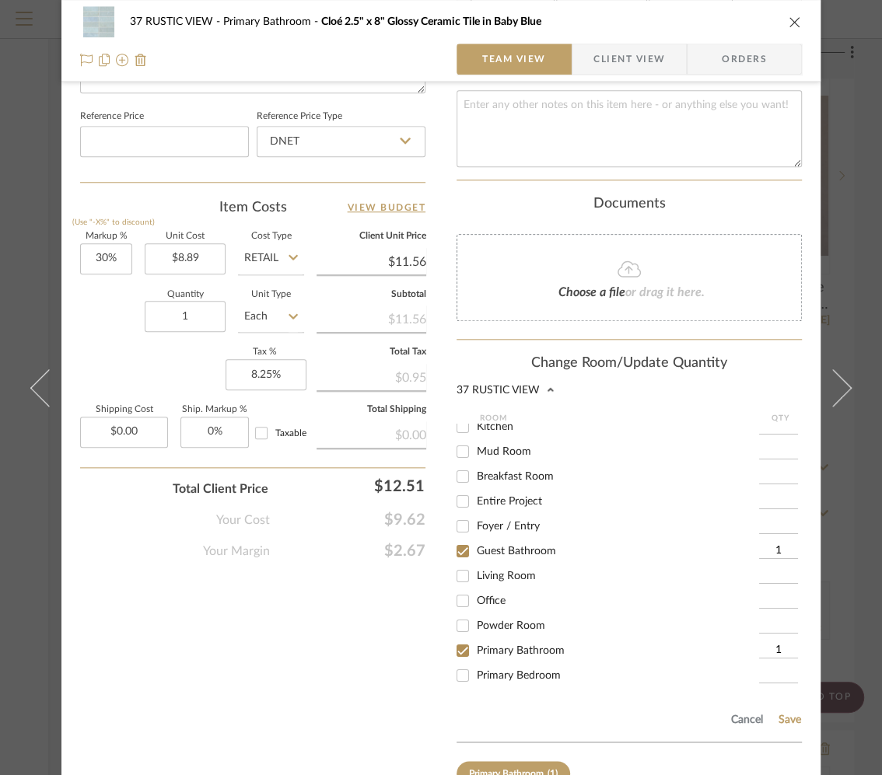
click at [457, 639] on input "Primary Bathroom" at bounding box center [462, 651] width 25 height 25
checkbox input "false"
click at [767, 692] on div "Cancel Save" at bounding box center [629, 717] width 345 height 51
click at [783, 714] on button "Save" at bounding box center [790, 720] width 24 height 12
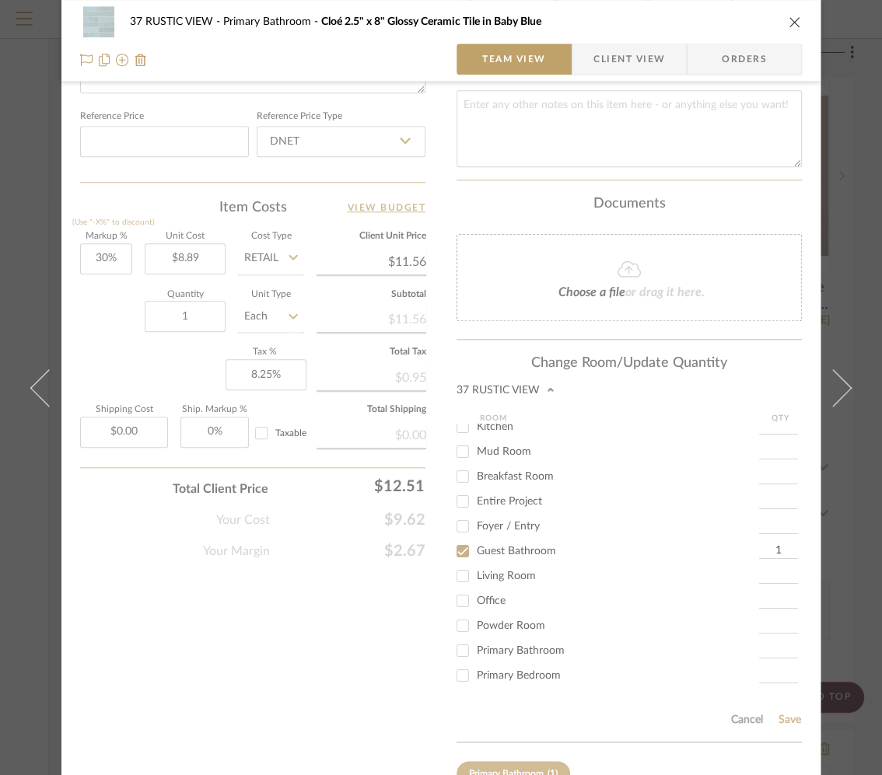
scroll to position [669, 0]
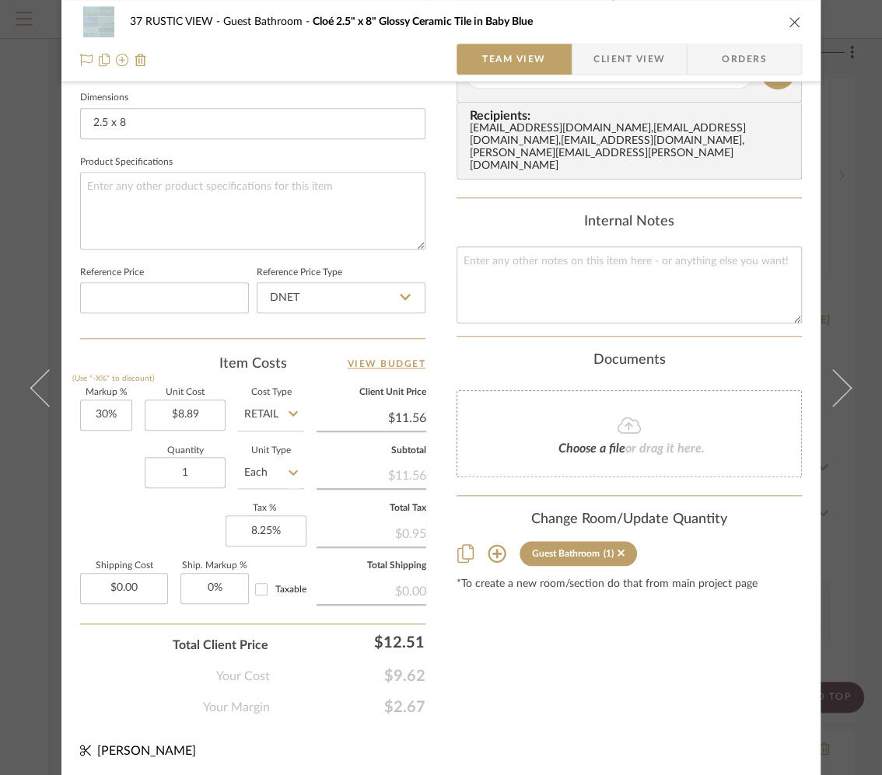
click at [870, 618] on div "37 RUSTIC VIEW Guest Bathroom Cloé 2.5" x 8" Glossy Ceramic Tile in Baby Blue T…" at bounding box center [441, 387] width 882 height 775
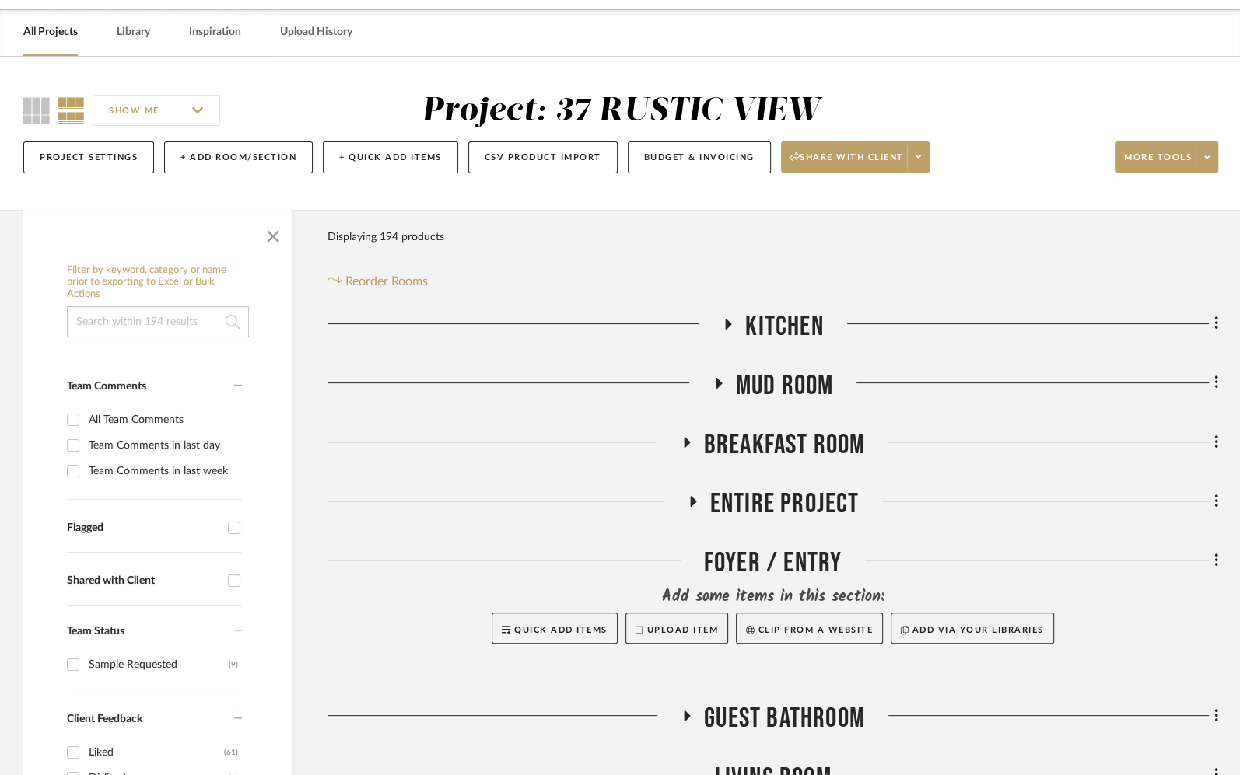
scroll to position [0, 0]
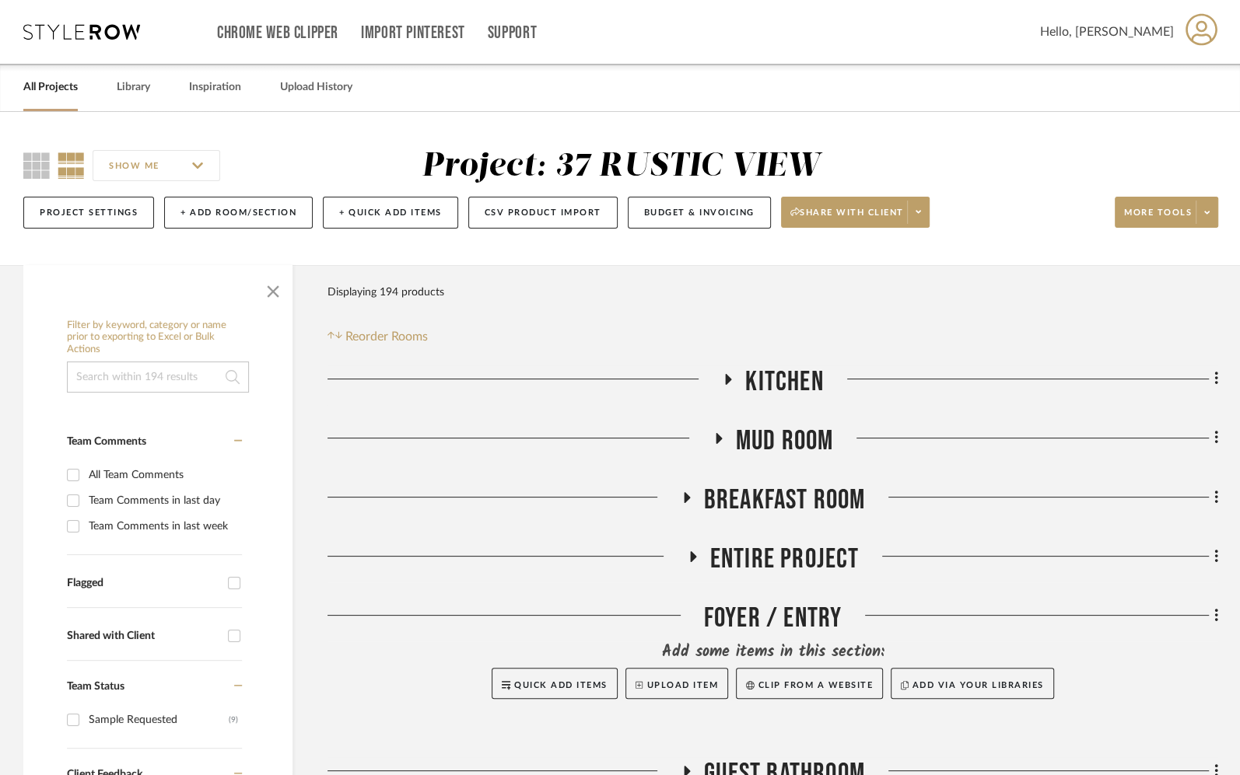
click at [64, 94] on link "All Projects" at bounding box center [50, 87] width 54 height 21
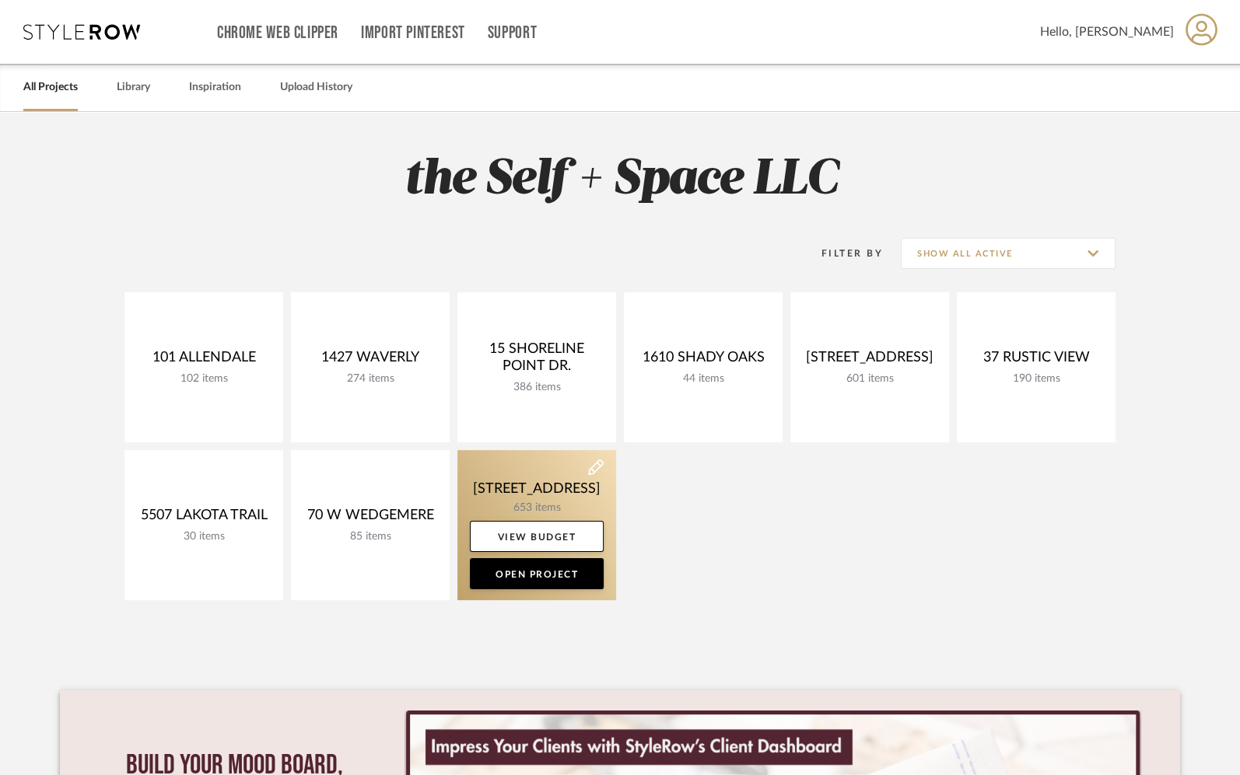
click at [569, 556] on link at bounding box center [536, 525] width 159 height 150
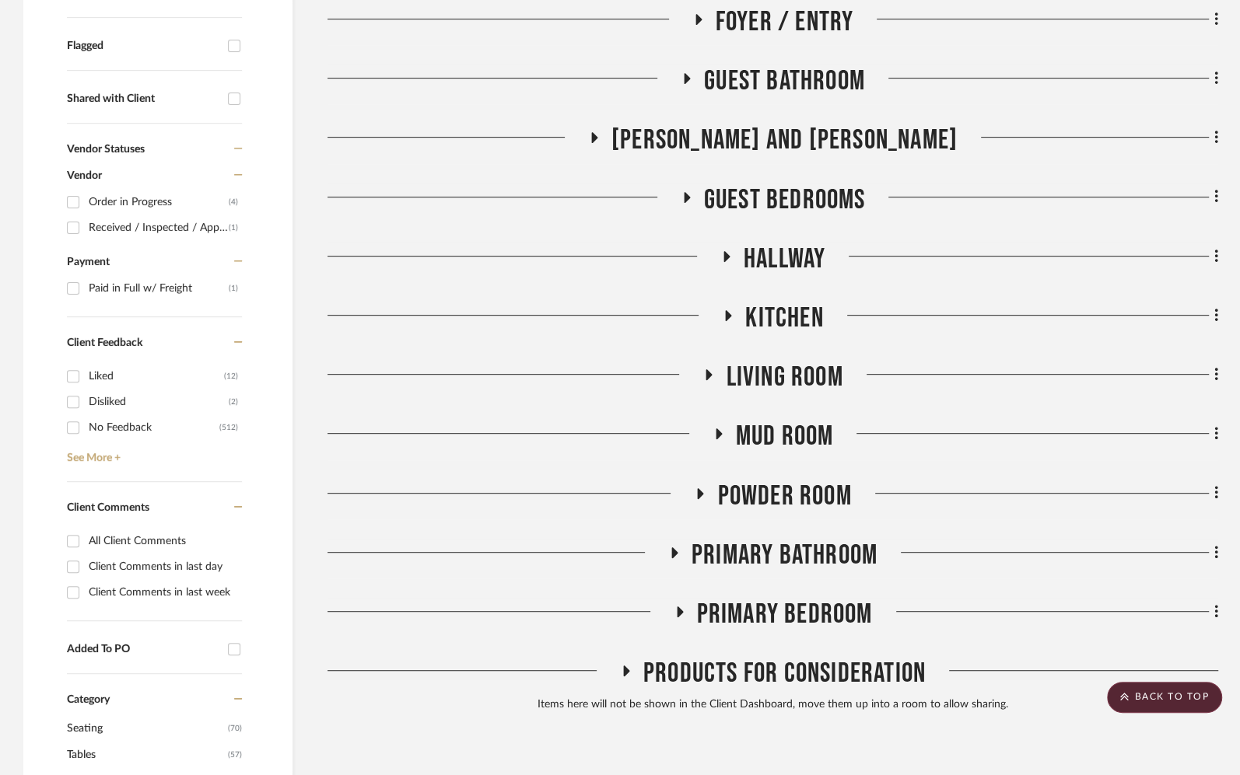
scroll to position [538, 0]
click at [751, 429] on span "Mud Room" at bounding box center [785, 435] width 98 height 33
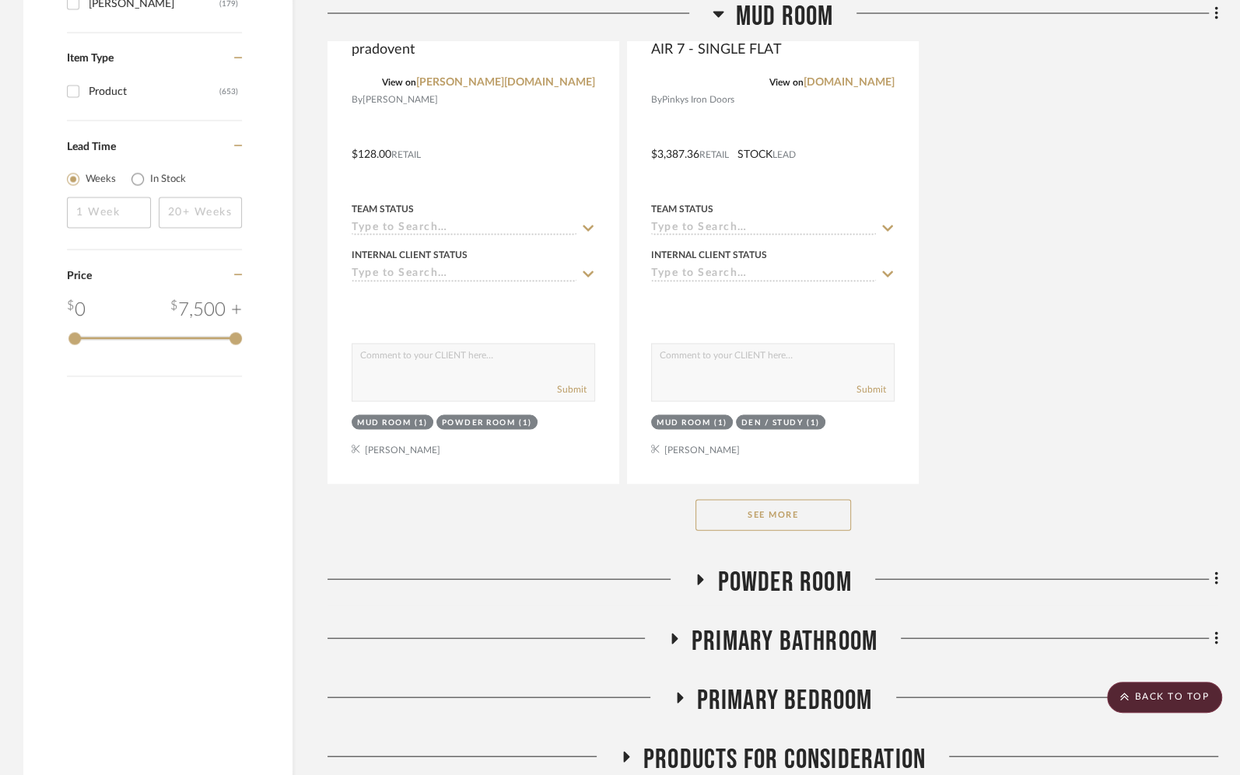
scroll to position [2686, 0]
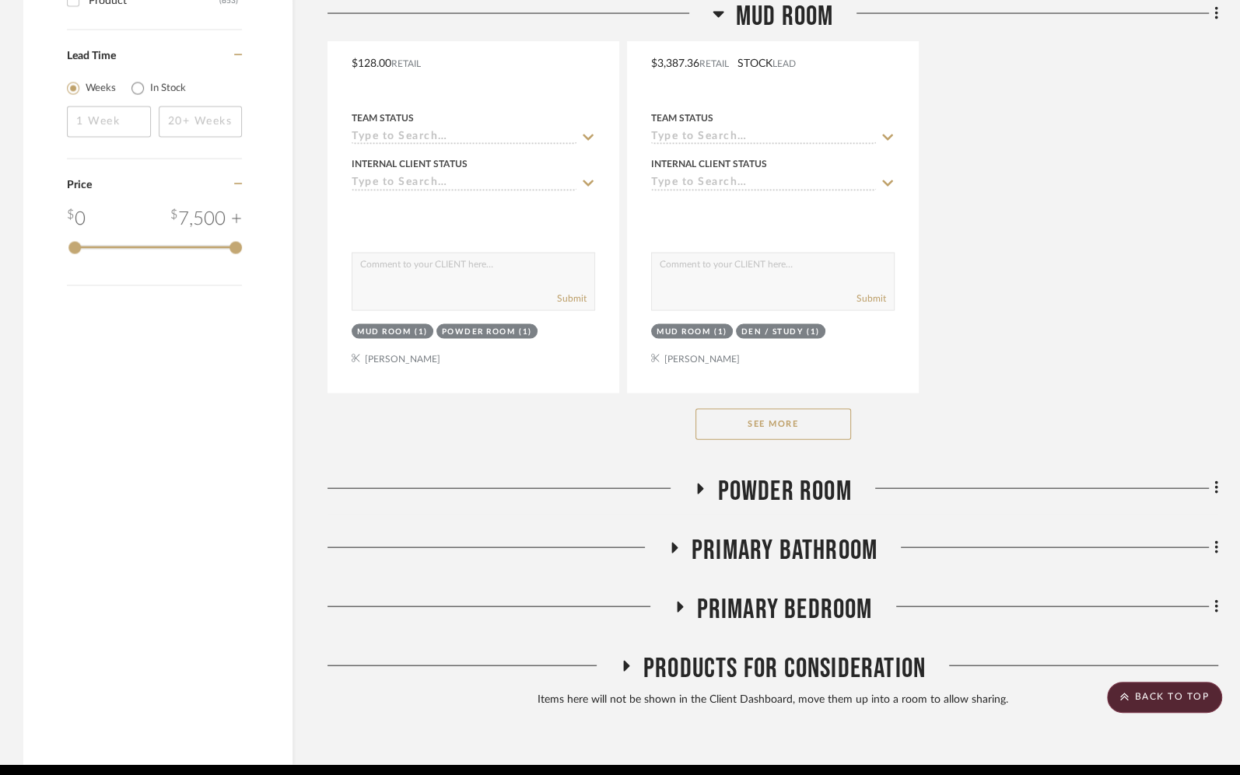
click at [765, 412] on button "See More" at bounding box center [773, 424] width 156 height 31
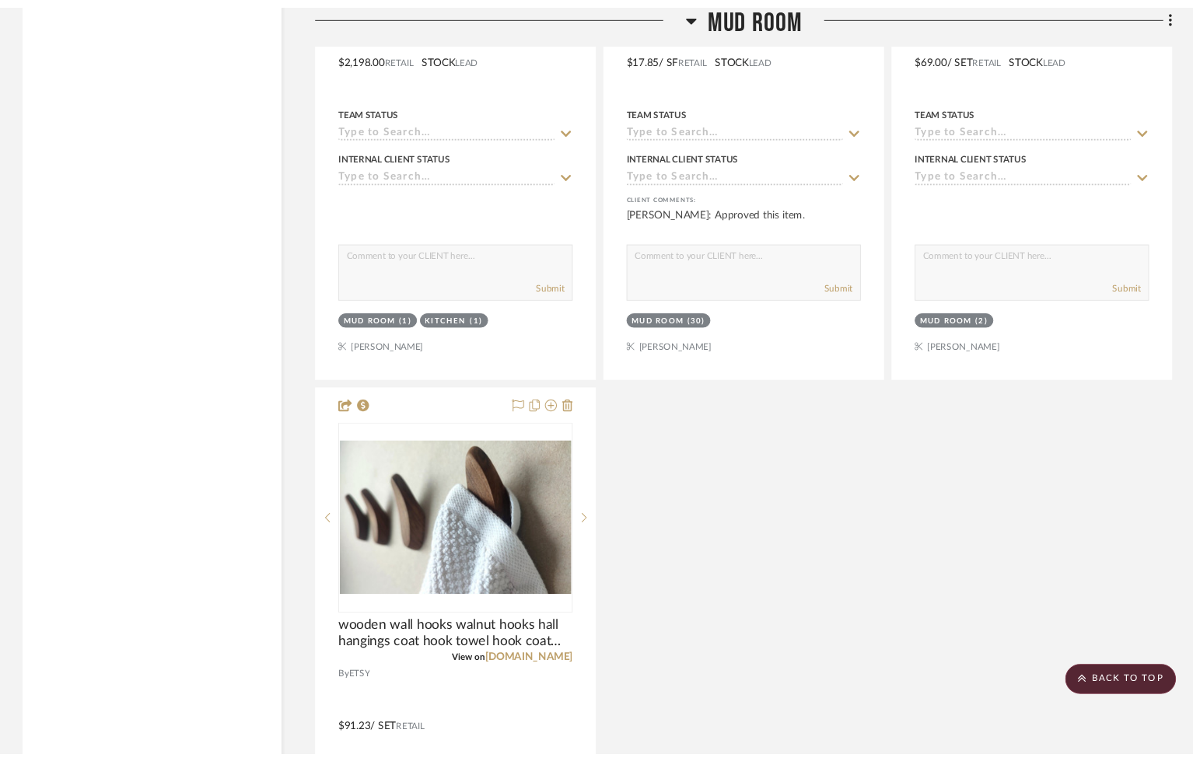
scroll to position [7783, 0]
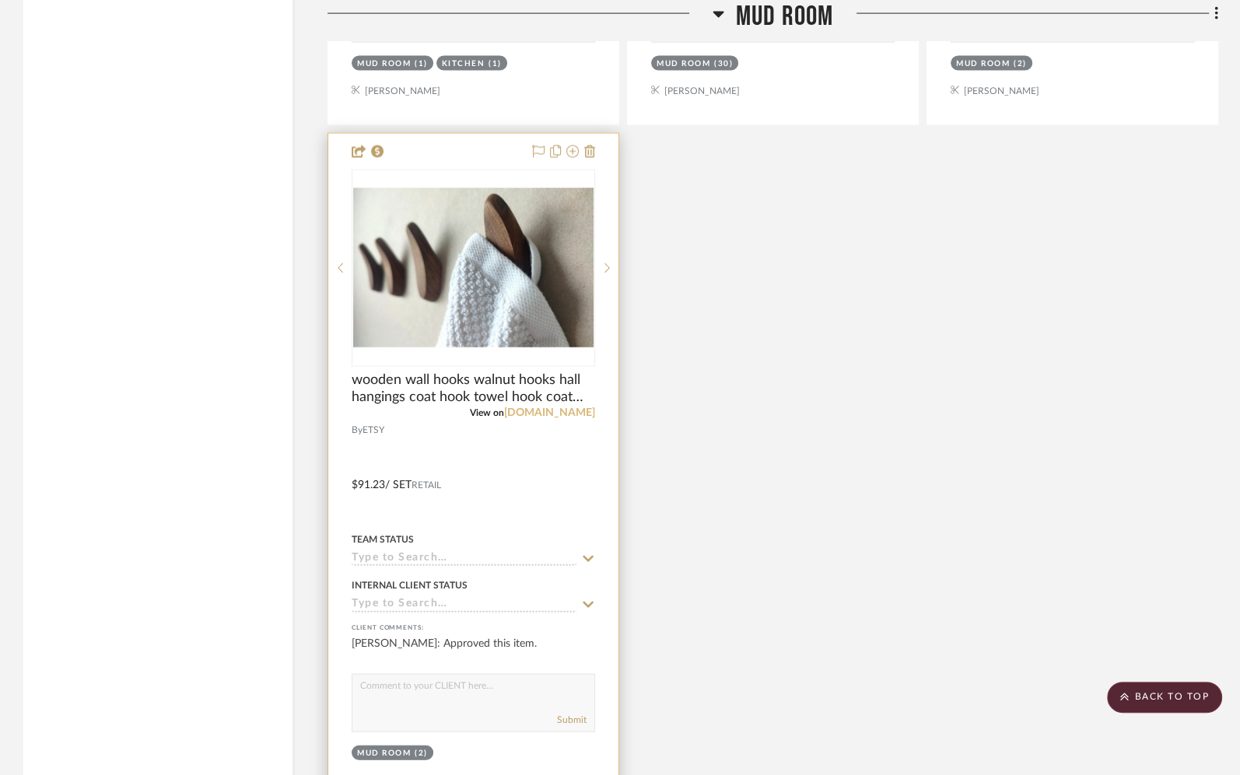
click at [576, 408] on link "[DOMAIN_NAME]" at bounding box center [549, 413] width 91 height 11
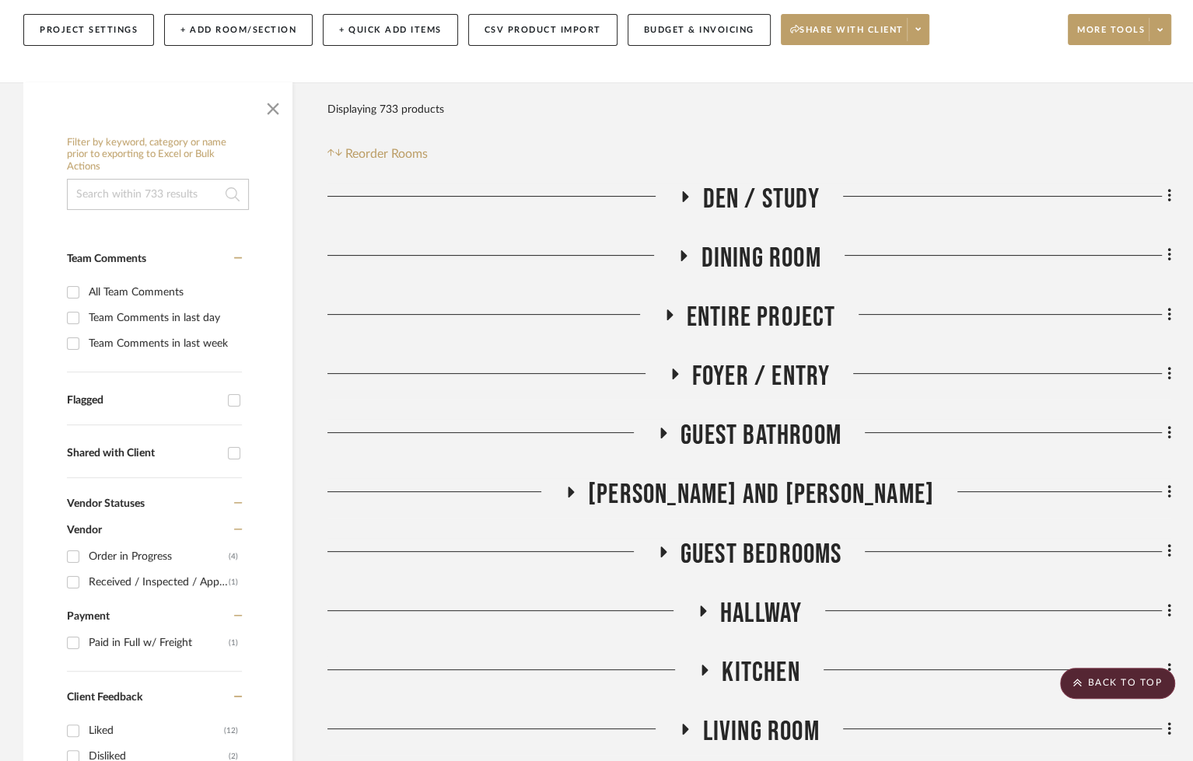
scroll to position [0, 0]
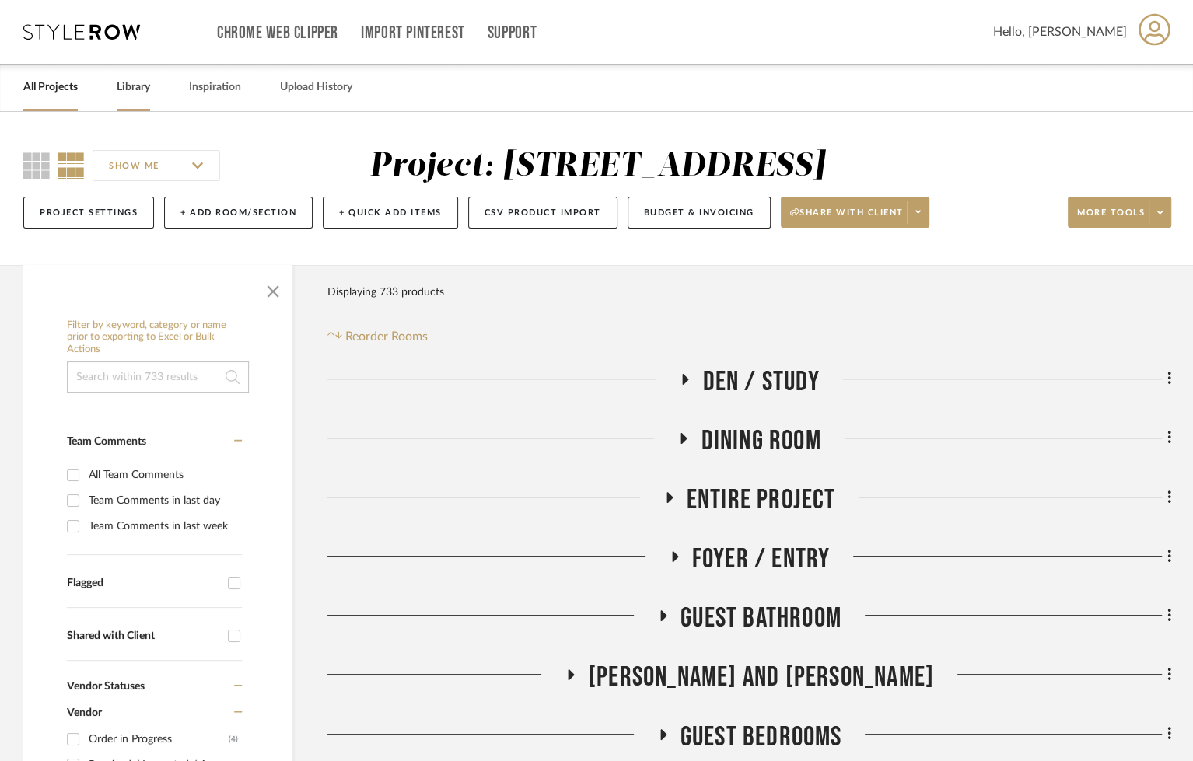
click at [143, 96] on link "Library" at bounding box center [133, 87] width 33 height 21
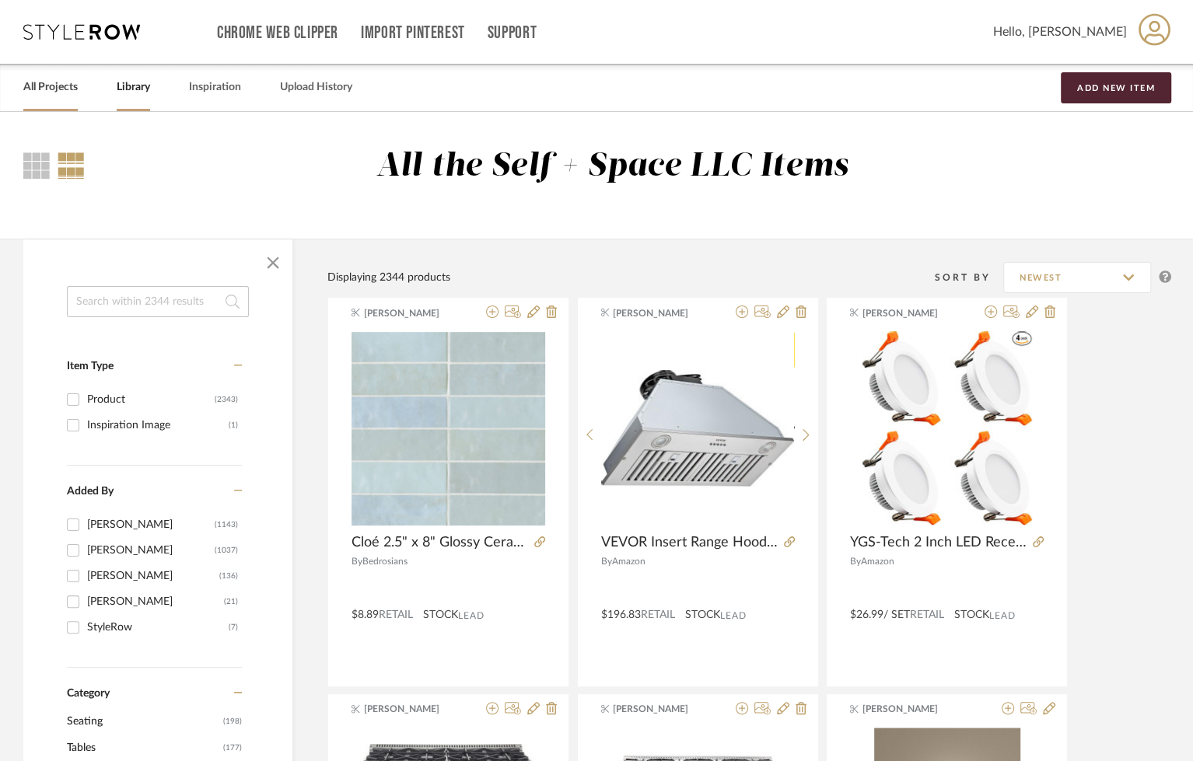
click at [55, 86] on link "All Projects" at bounding box center [50, 87] width 54 height 21
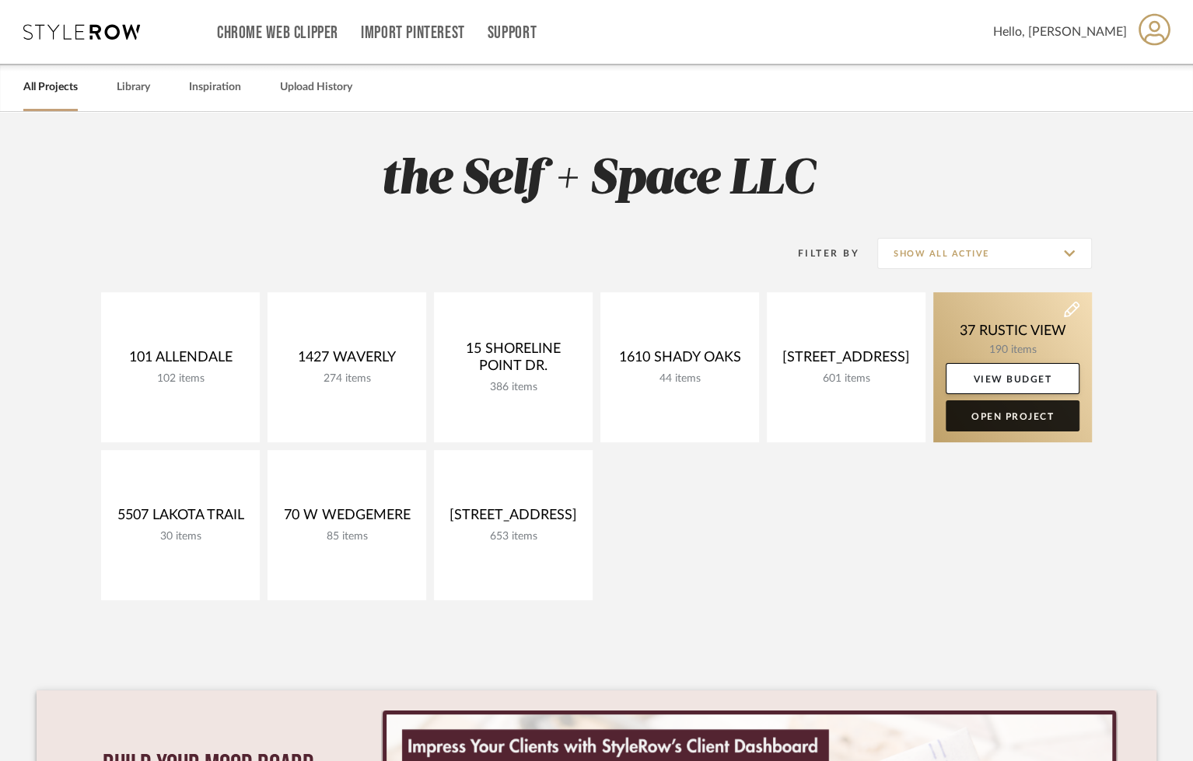
click at [870, 411] on link "Open Project" at bounding box center [1013, 416] width 134 height 31
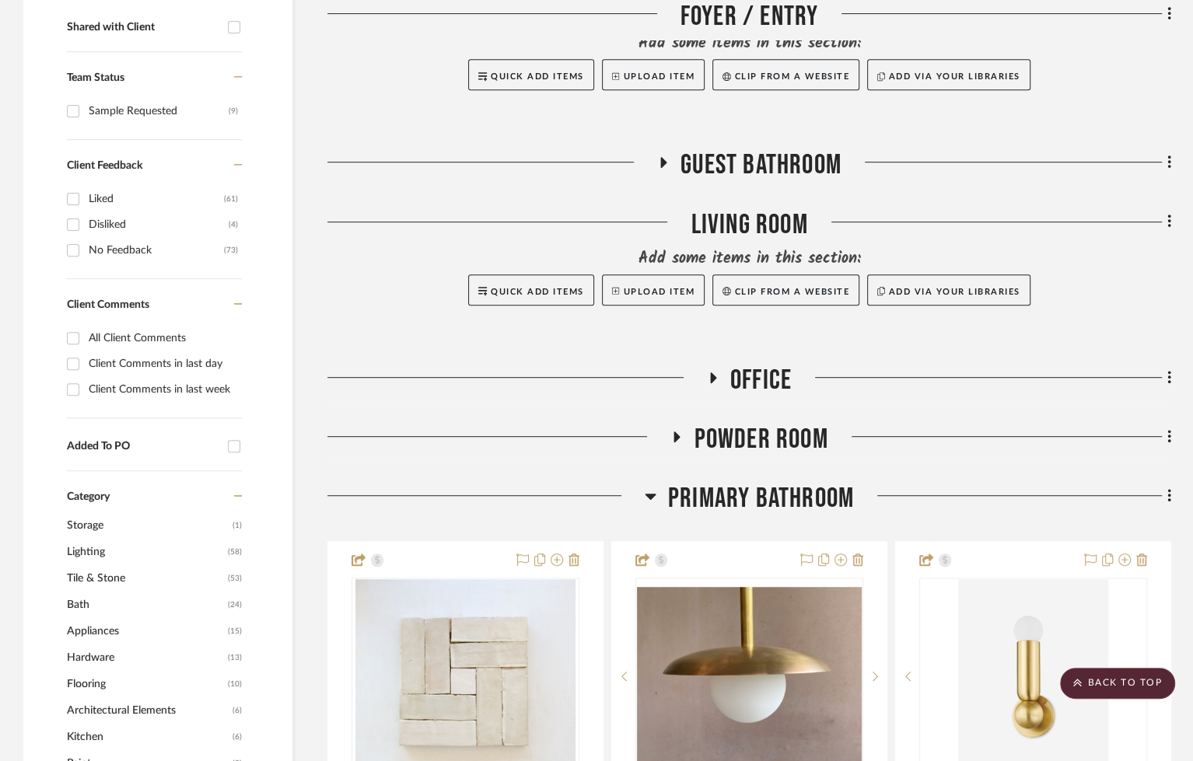
scroll to position [619, 0]
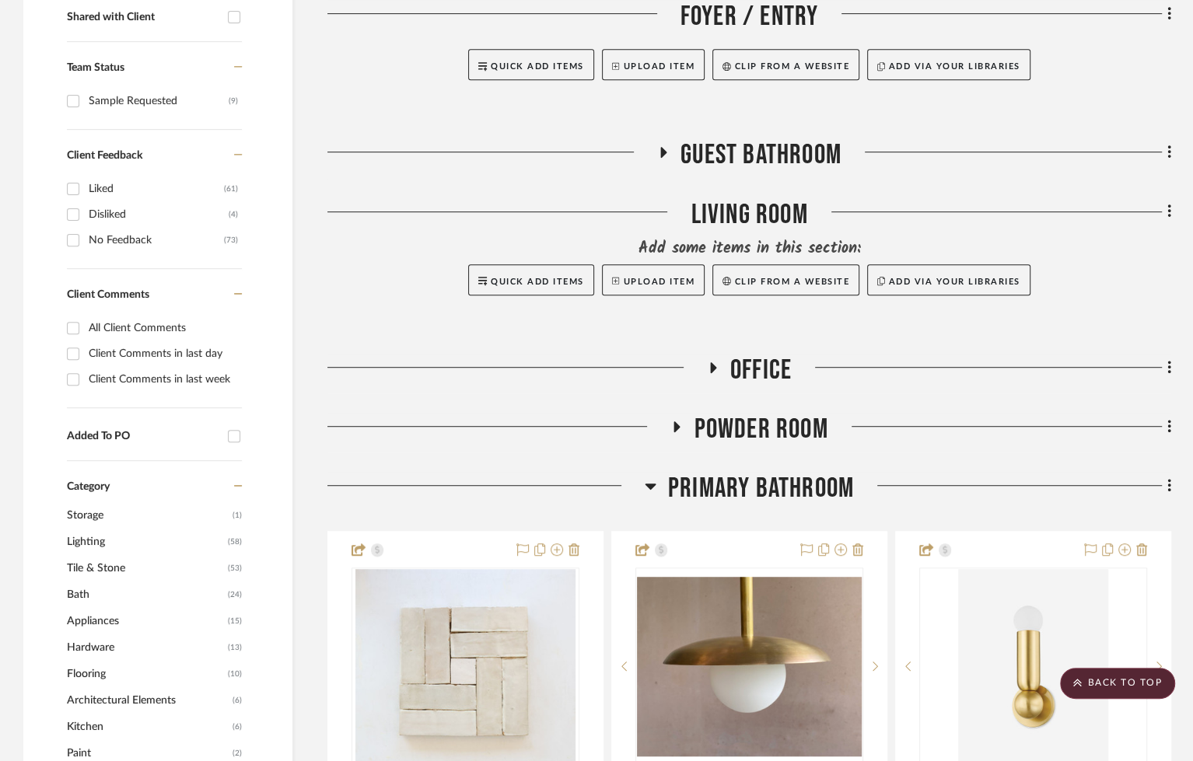
click at [776, 138] on span "Guest Bathroom" at bounding box center [761, 154] width 161 height 33
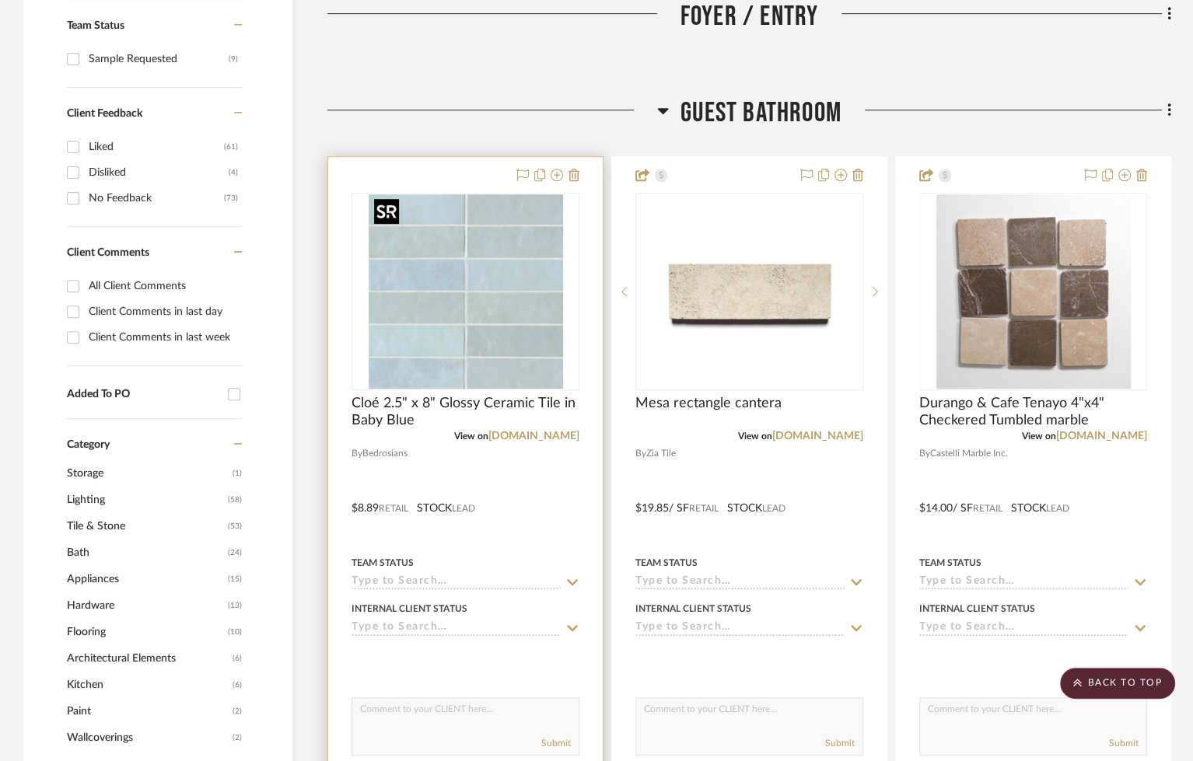
scroll to position [691, 0]
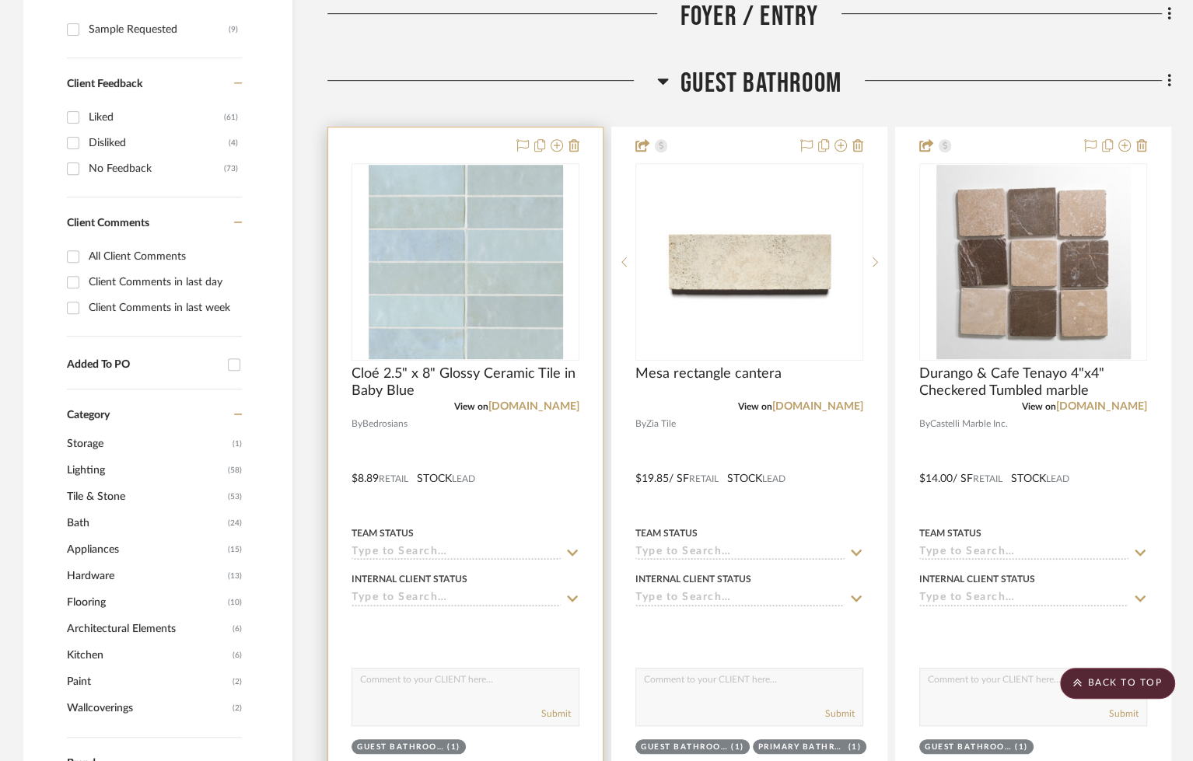
click at [544, 457] on div at bounding box center [465, 468] width 275 height 681
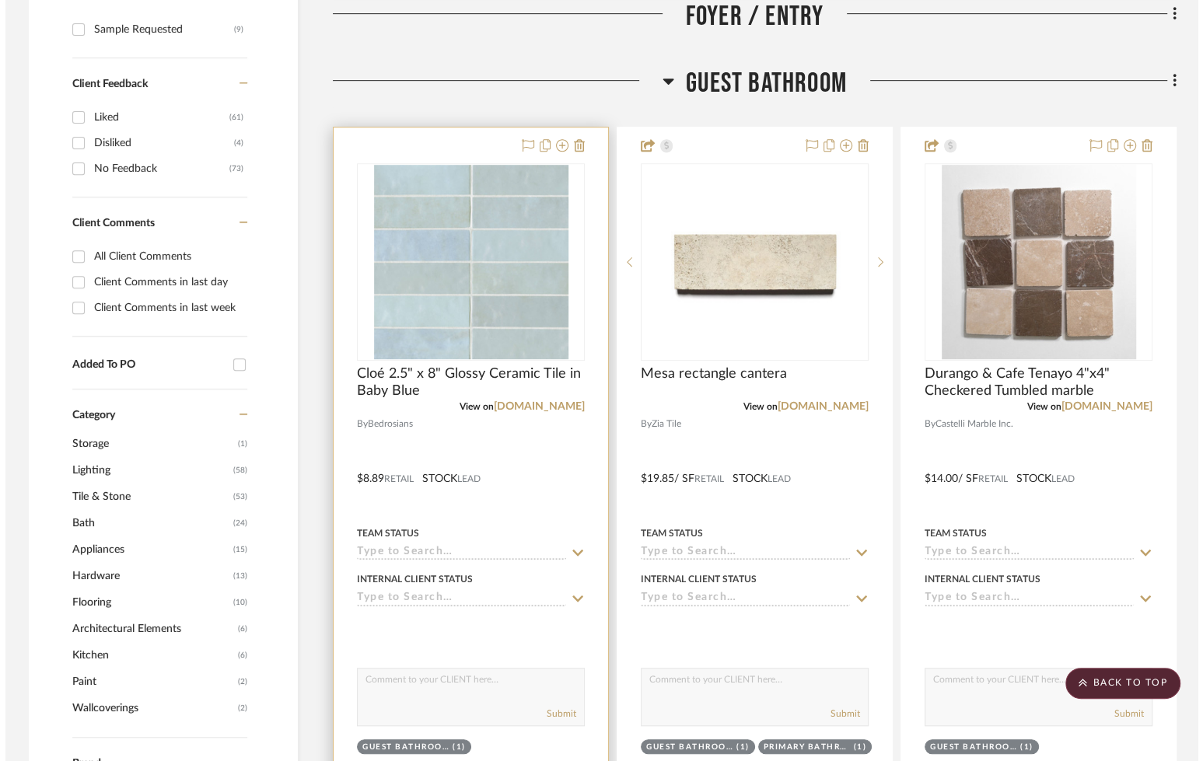
scroll to position [0, 0]
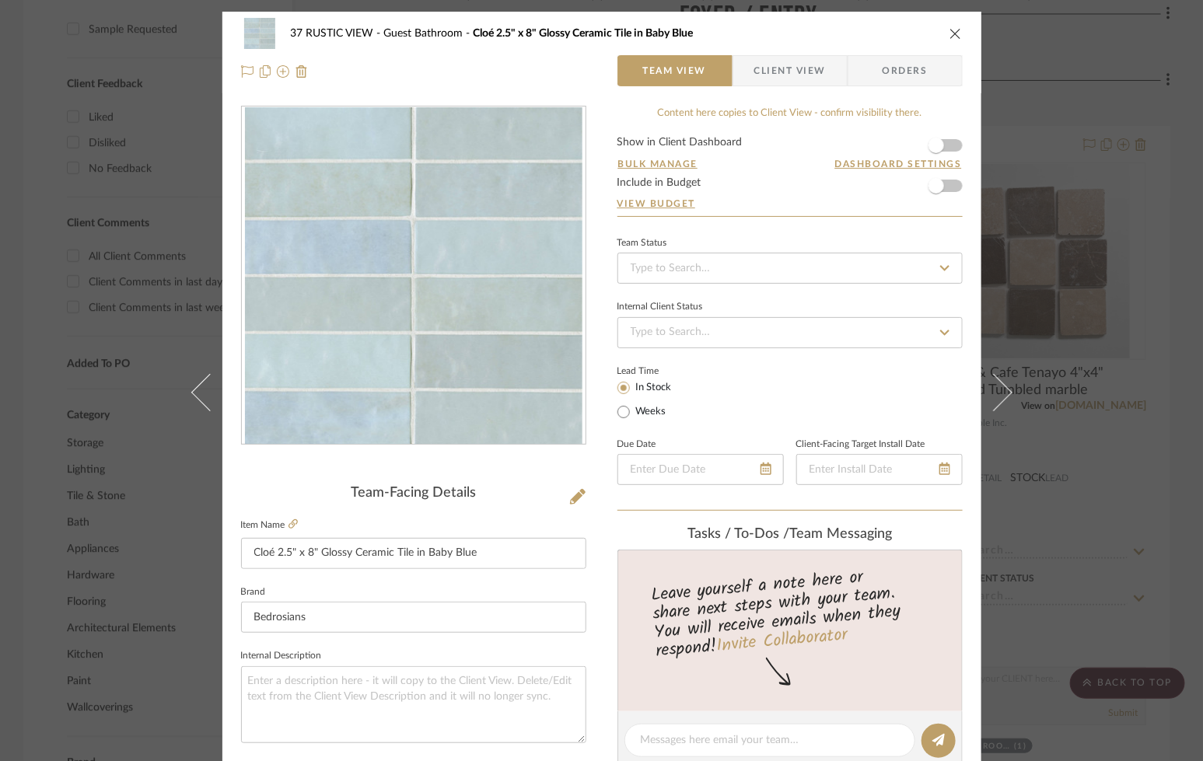
click at [870, 34] on icon "close" at bounding box center [956, 33] width 12 height 12
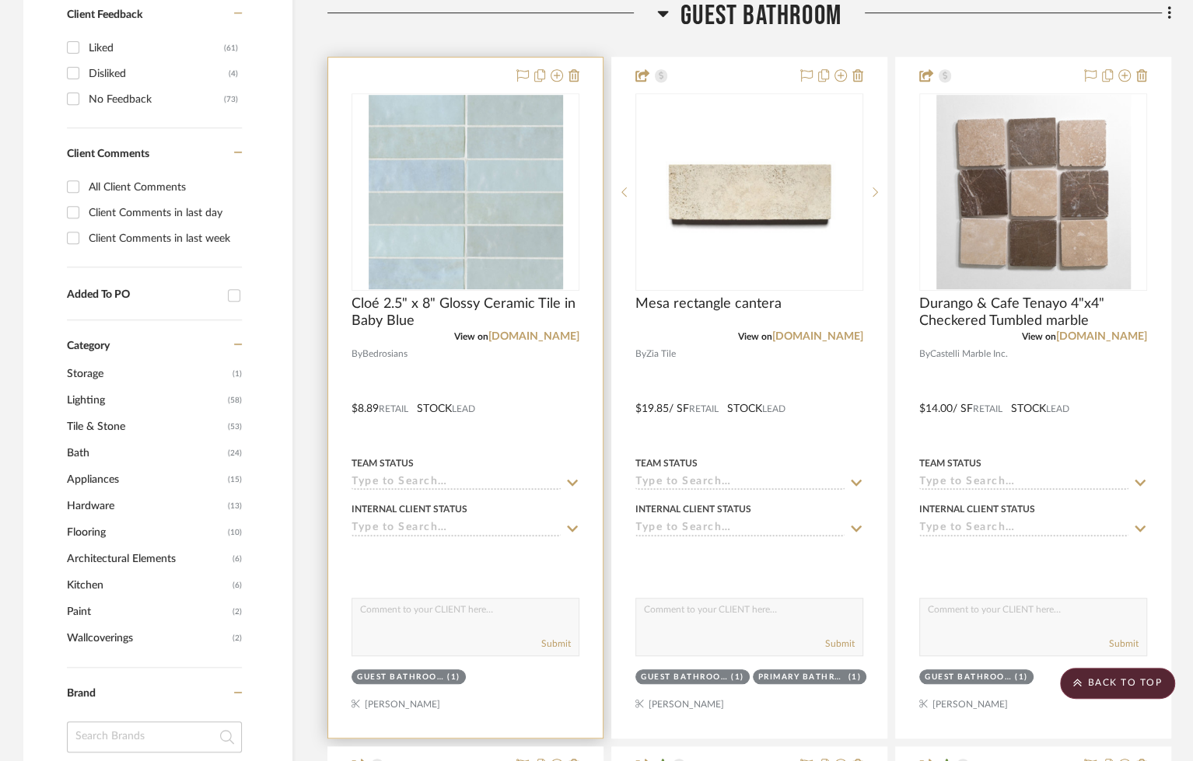
scroll to position [765, 0]
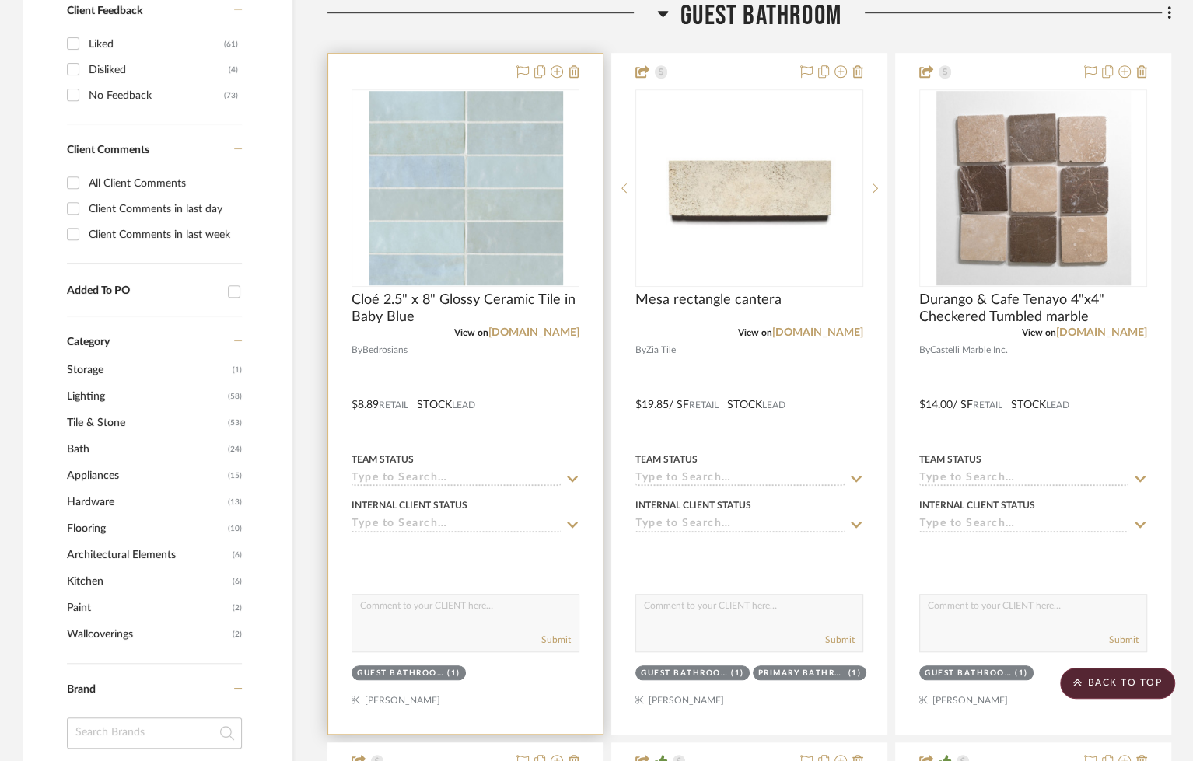
click at [535, 398] on div at bounding box center [465, 394] width 275 height 681
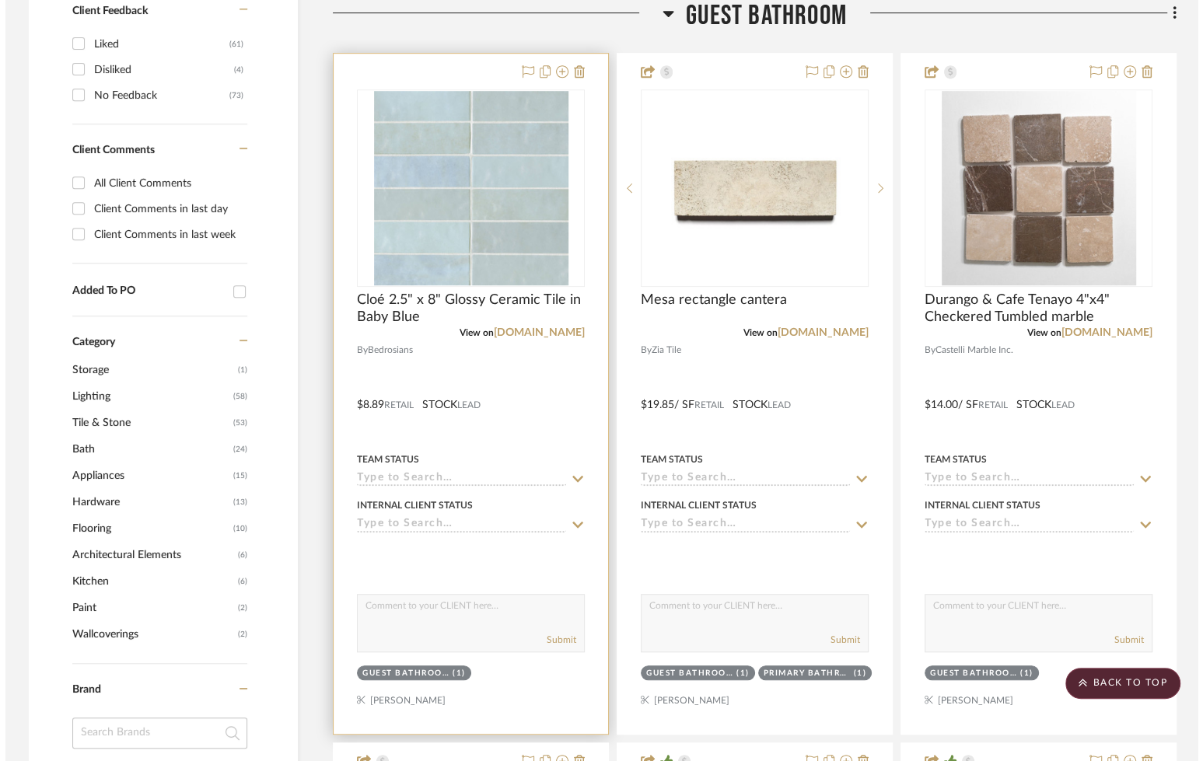
scroll to position [0, 0]
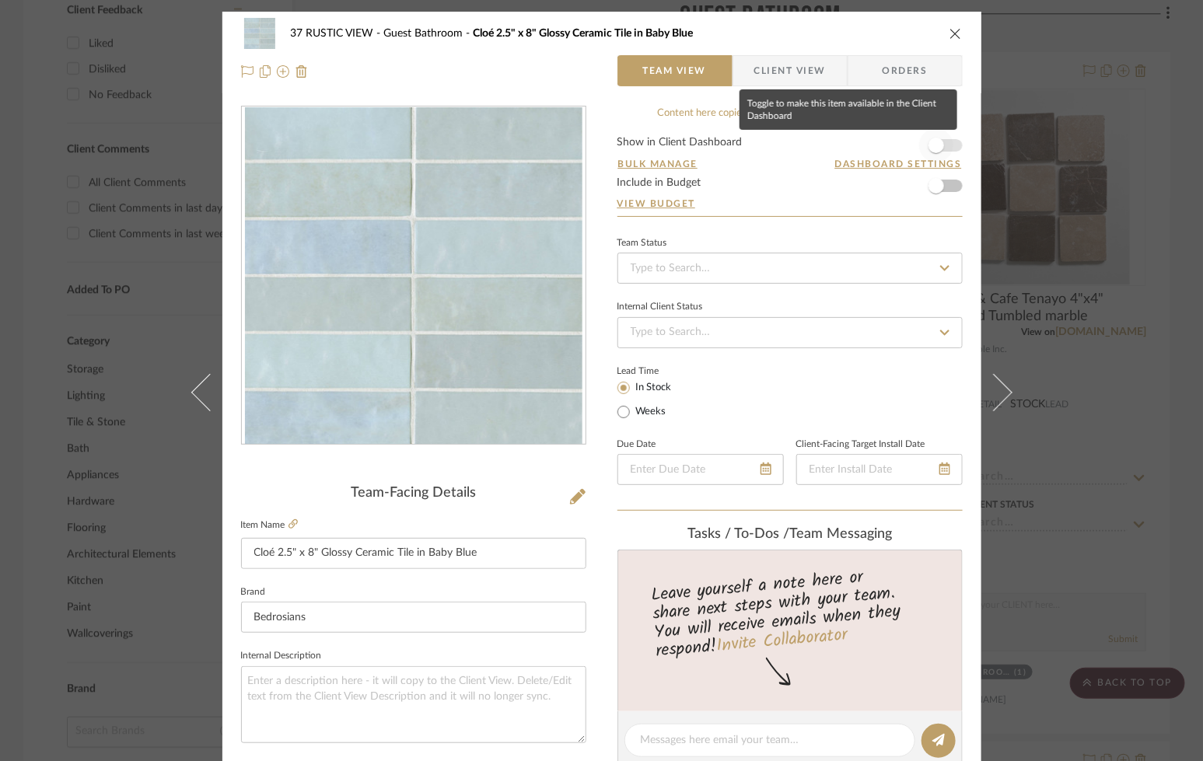
click at [870, 149] on span "button" at bounding box center [936, 145] width 34 height 34
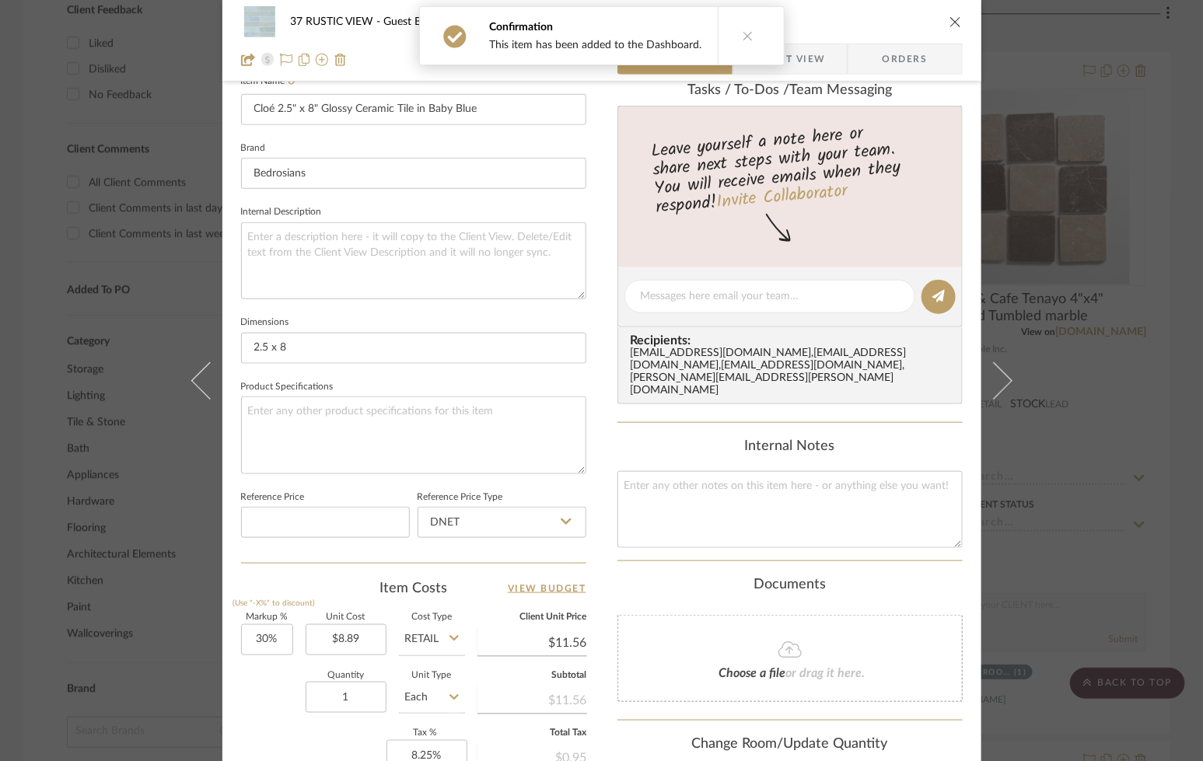
scroll to position [551, 0]
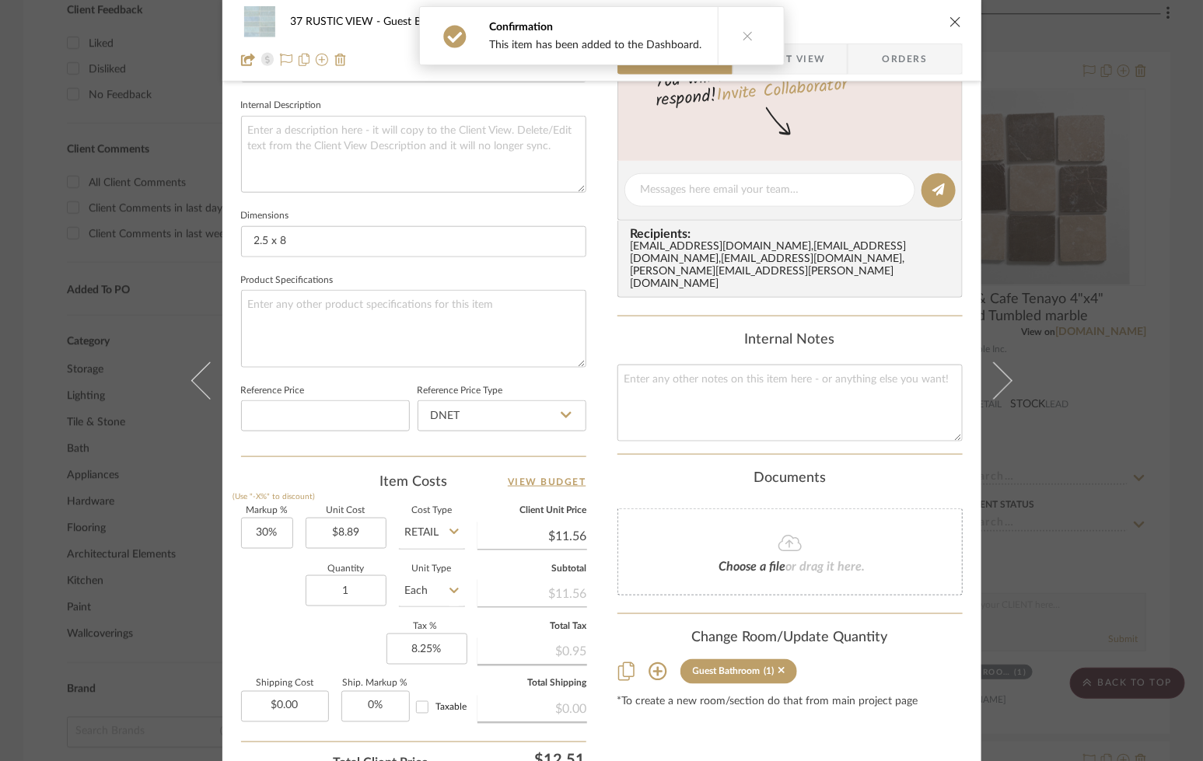
click at [870, 23] on icon "close" at bounding box center [956, 22] width 12 height 12
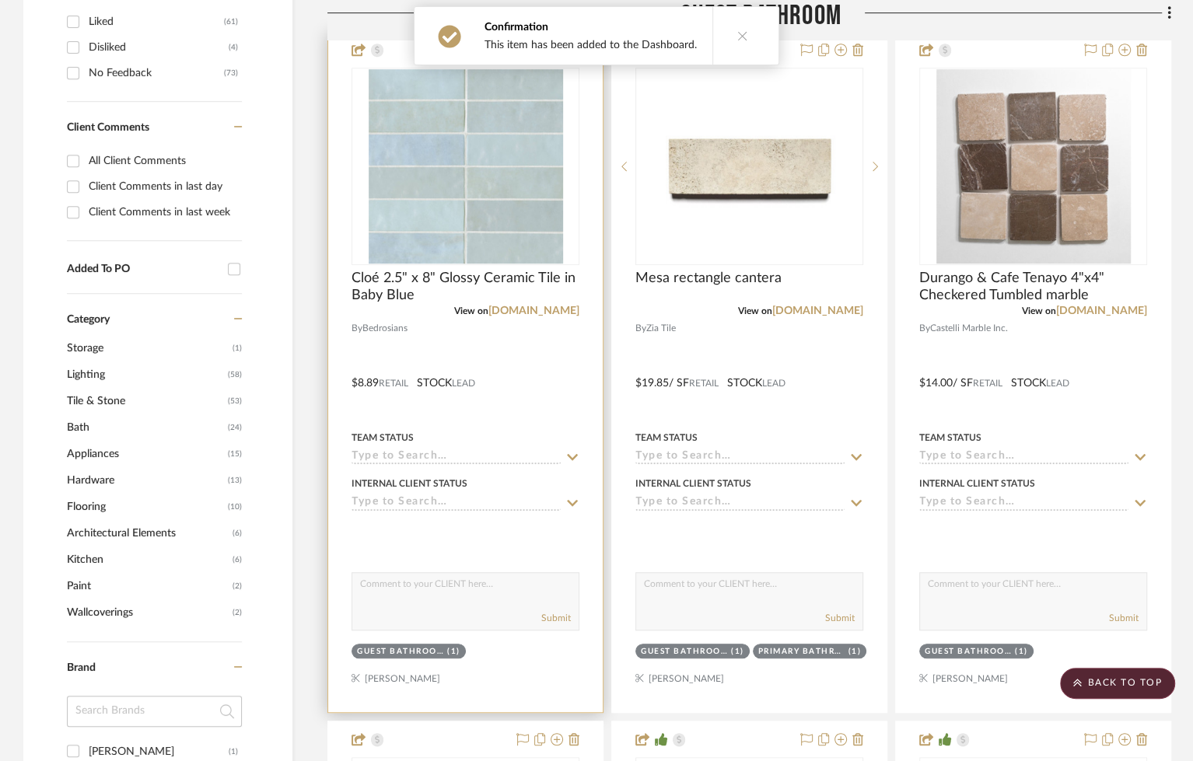
scroll to position [805, 0]
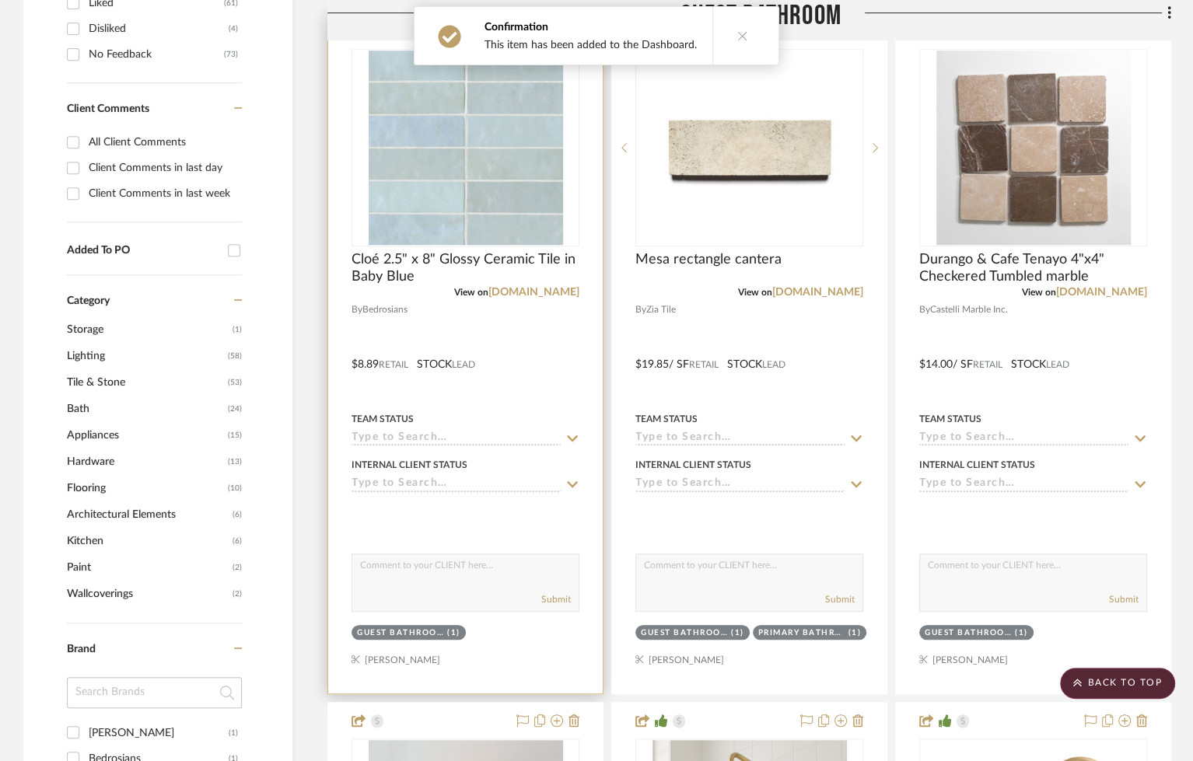
click at [452, 437] on input at bounding box center [456, 439] width 209 height 15
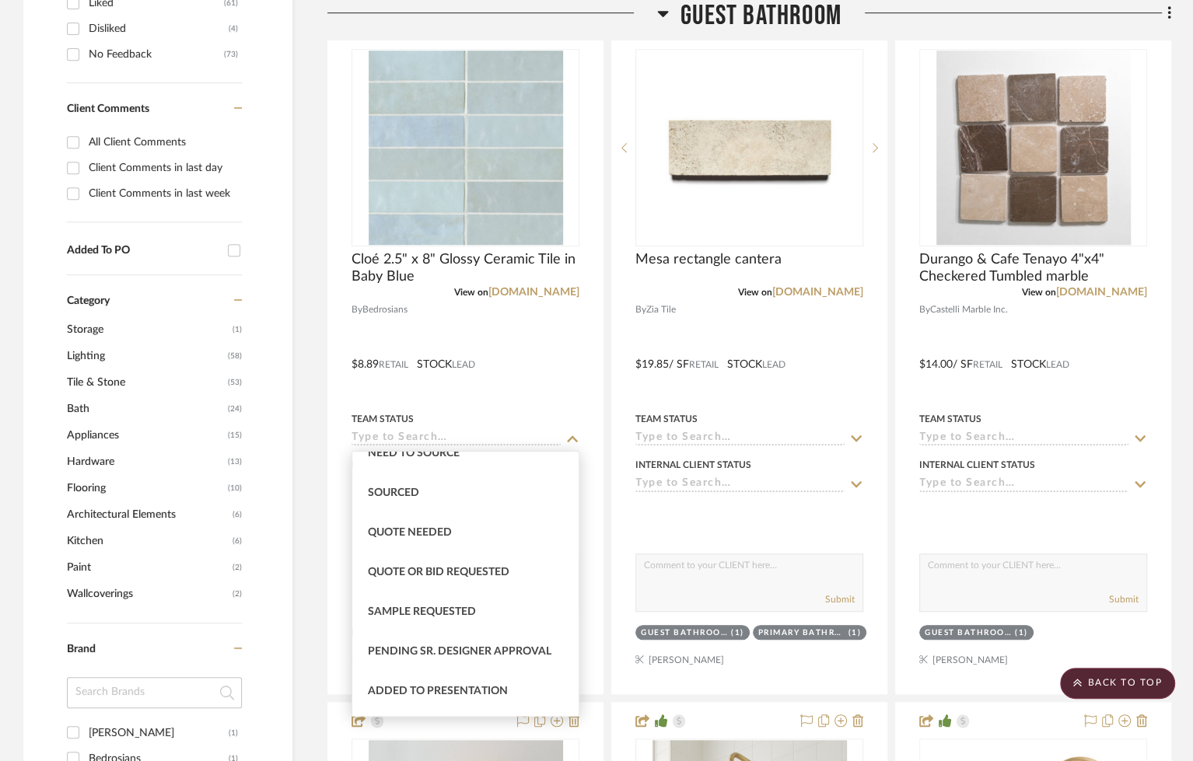
scroll to position [495, 0]
click at [464, 602] on div "Sample Requested" at bounding box center [465, 611] width 227 height 40
type input "8/15/2025"
type input "Sample Requested"
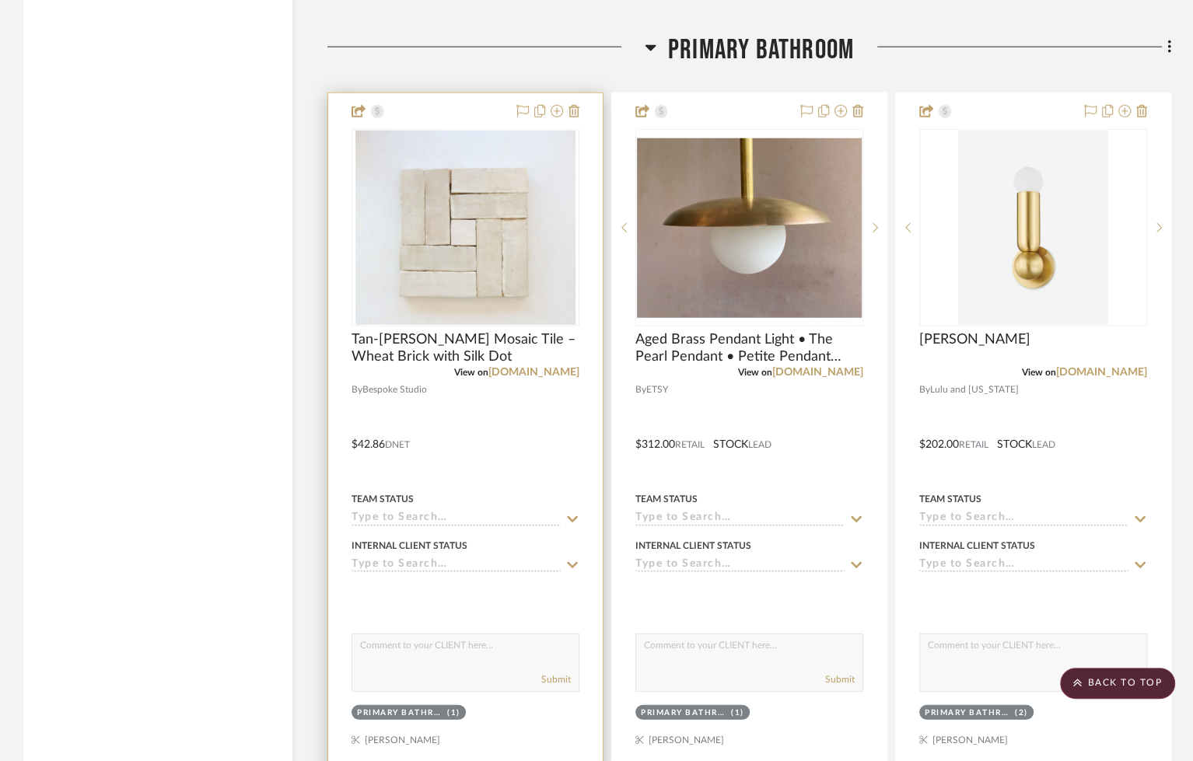
scroll to position [3208, 0]
